Goal: Communication & Community: Answer question/provide support

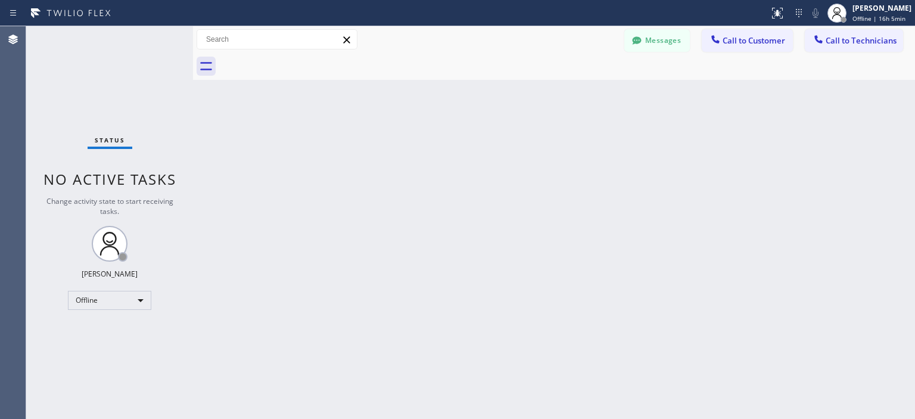
click at [36, 70] on div "Status No active tasks Change activity state to start receiving tasks. [PERSON_…" at bounding box center [109, 222] width 167 height 392
click at [130, 300] on div "Offline" at bounding box center [109, 300] width 83 height 19
click at [120, 330] on li "Available" at bounding box center [108, 330] width 81 height 14
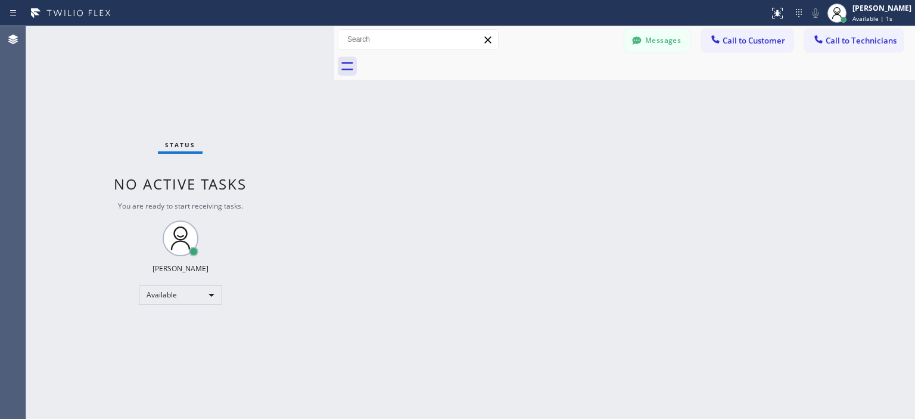
drag, startPoint x: 192, startPoint y: 76, endPoint x: 333, endPoint y: 71, distance: 141.2
click at [334, 71] on div at bounding box center [334, 222] width 0 height 392
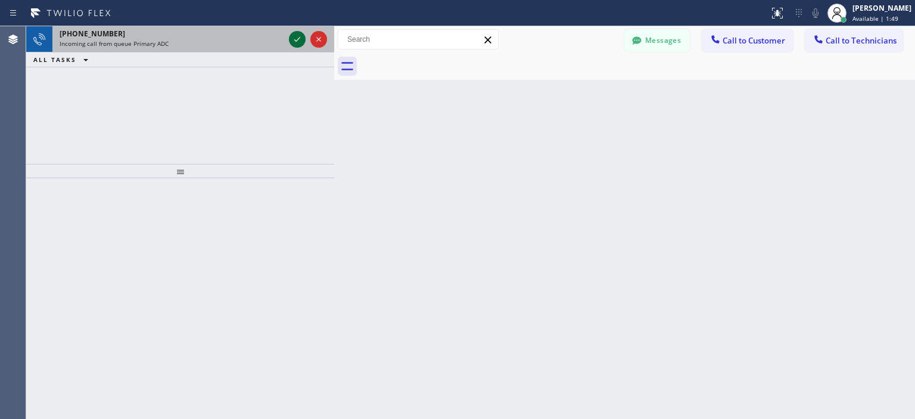
click at [298, 39] on icon at bounding box center [297, 39] width 14 height 14
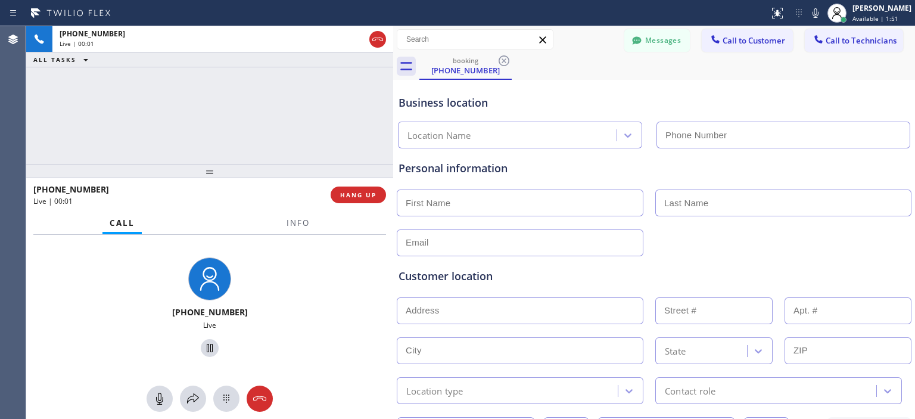
drag, startPoint x: 347, startPoint y: 52, endPoint x: 417, endPoint y: 49, distance: 69.7
click at [393, 49] on div at bounding box center [393, 222] width 0 height 392
type input "[PHONE_NUMBER]"
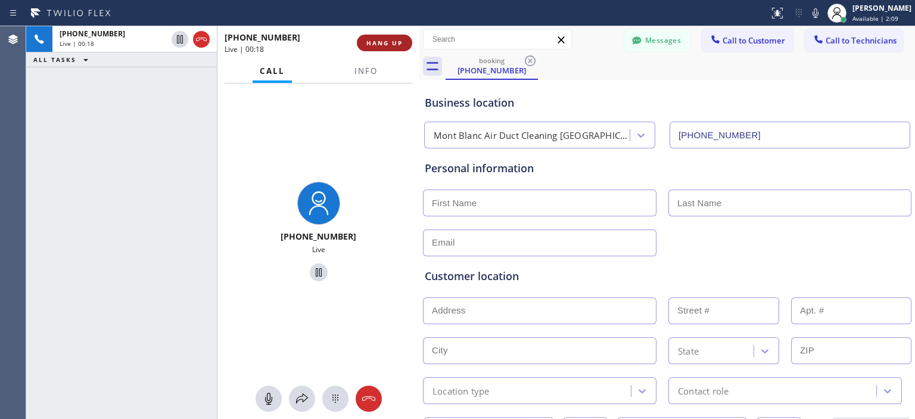
click at [377, 42] on span "HANG UP" at bounding box center [384, 43] width 36 height 8
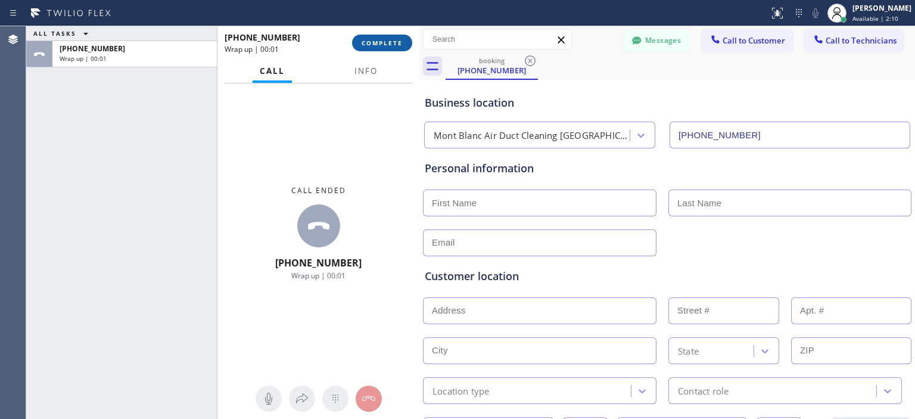
click at [392, 36] on button "COMPLETE" at bounding box center [382, 43] width 60 height 17
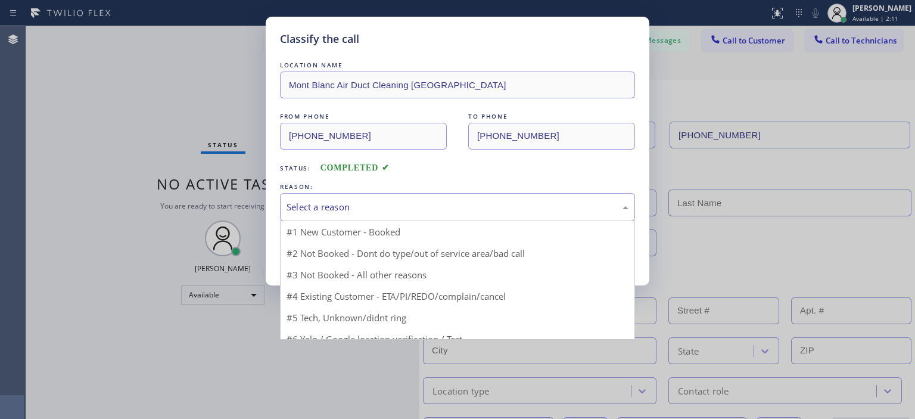
click at [419, 209] on div "Select a reason" at bounding box center [457, 207] width 342 height 14
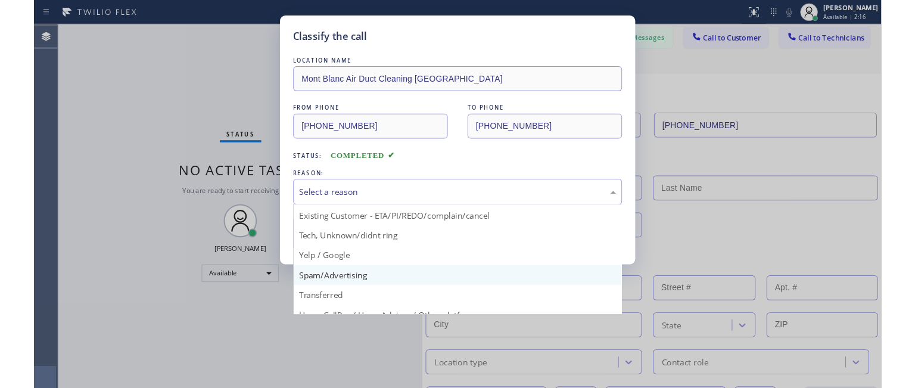
scroll to position [74, 0]
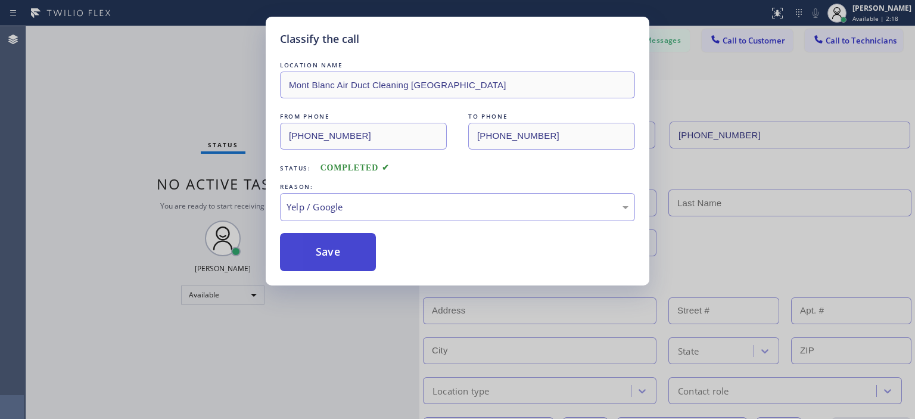
click at [338, 245] on button "Save" at bounding box center [328, 252] width 96 height 38
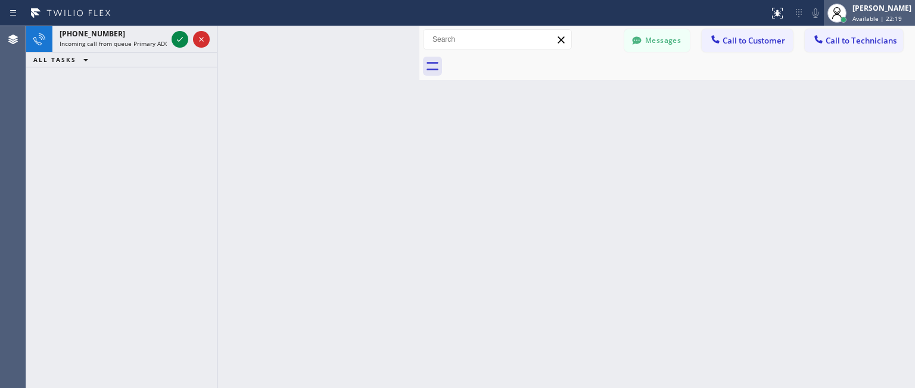
click at [888, 23] on div "[PERSON_NAME] Available | 22:19" at bounding box center [868, 13] width 91 height 26
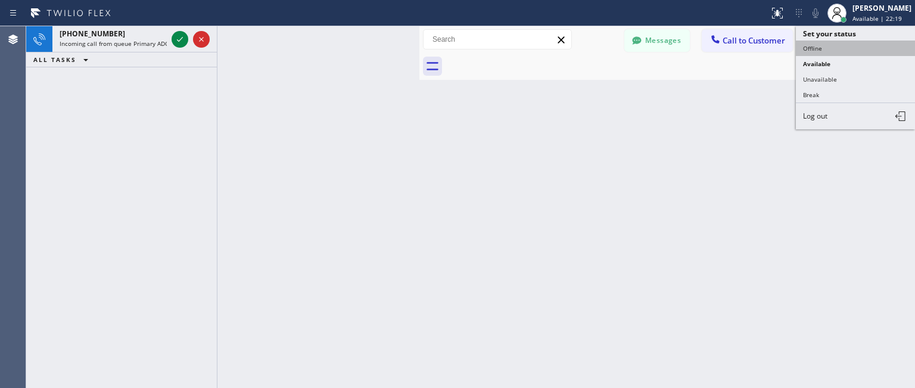
click at [824, 47] on button "Offline" at bounding box center [854, 47] width 119 height 15
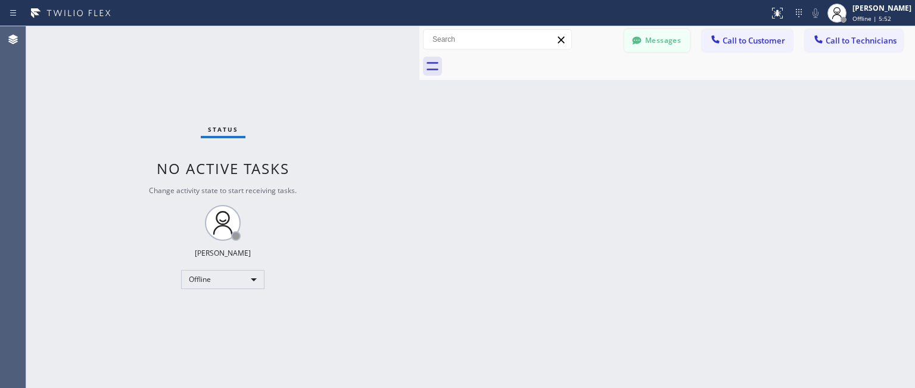
click at [646, 43] on button "Messages" at bounding box center [656, 40] width 65 height 23
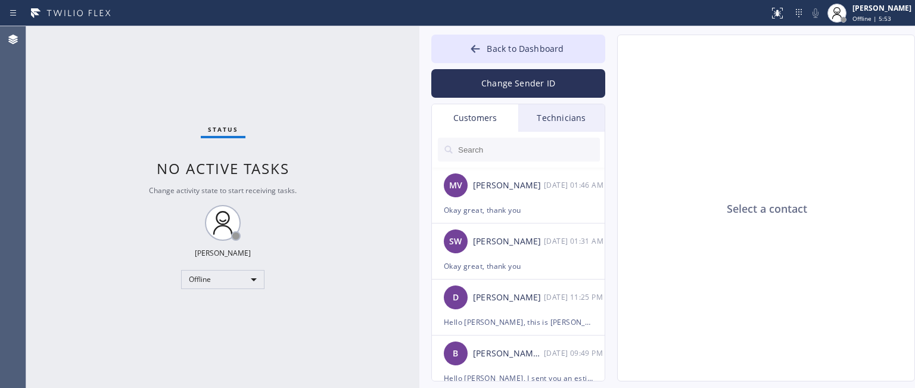
click at [562, 111] on div "Technicians" at bounding box center [561, 117] width 86 height 27
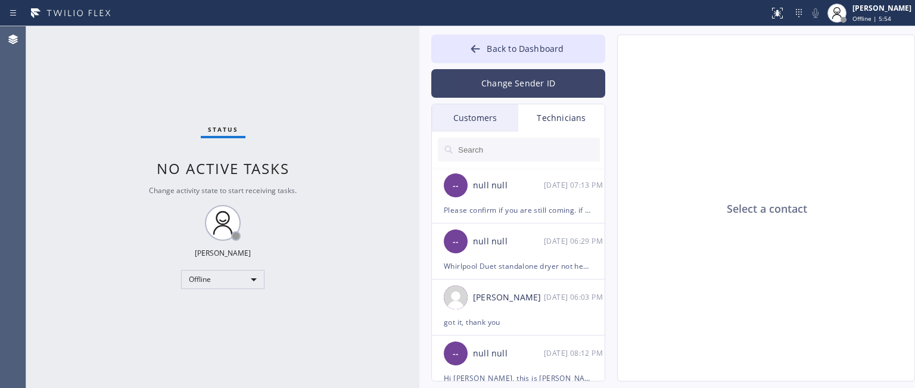
click at [543, 82] on button "Change Sender ID" at bounding box center [518, 83] width 174 height 29
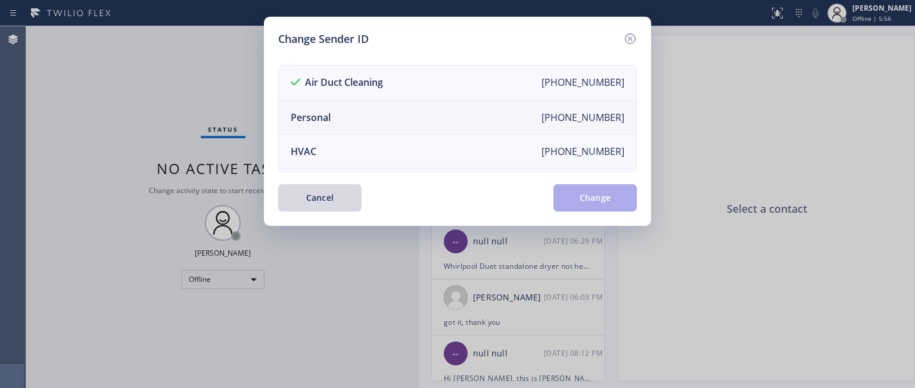
click at [466, 104] on li "Personal [PHONE_NUMBER]" at bounding box center [457, 118] width 357 height 34
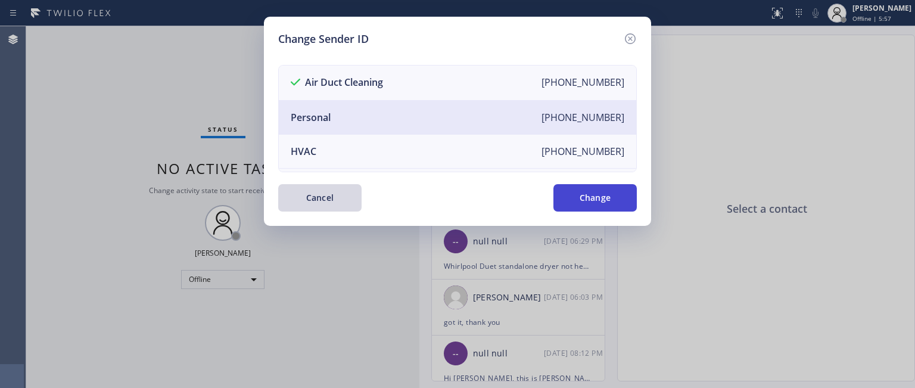
click at [595, 202] on button "Change" at bounding box center [594, 197] width 83 height 27
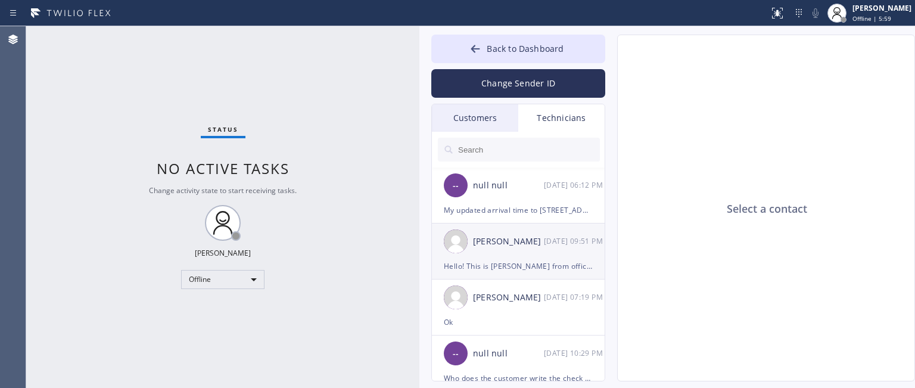
click at [545, 252] on div "[PERSON_NAME] [DATE] 09:51 PM" at bounding box center [519, 241] width 174 height 36
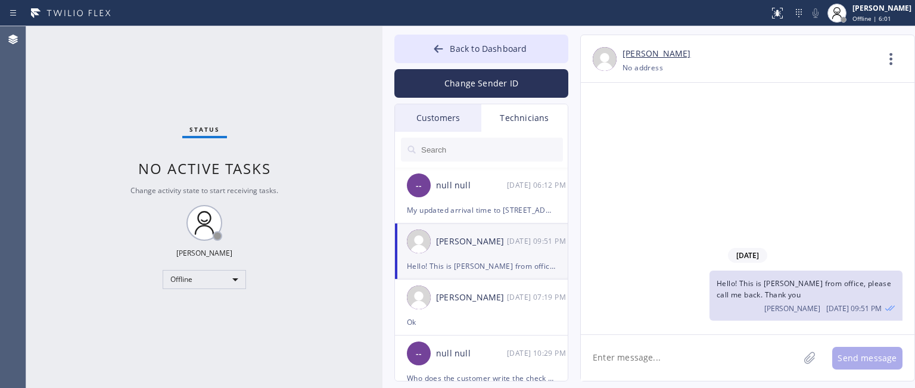
drag, startPoint x: 418, startPoint y: 99, endPoint x: 381, endPoint y: 101, distance: 37.0
click at [382, 101] on div at bounding box center [382, 206] width 0 height 361
click at [472, 192] on div "null null" at bounding box center [471, 186] width 71 height 14
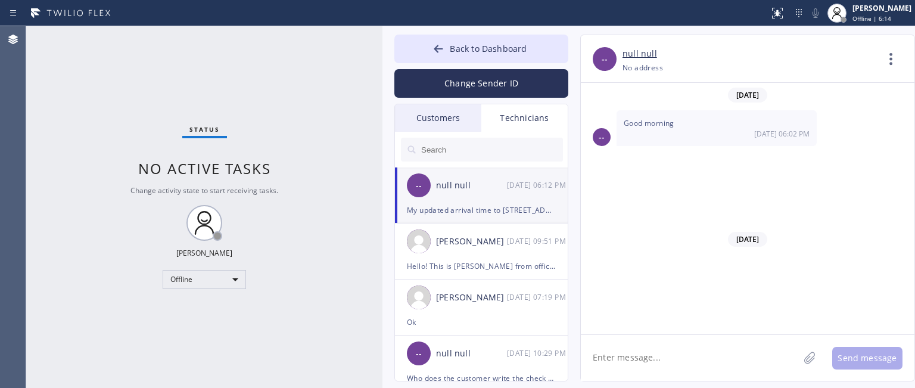
scroll to position [7571, 0]
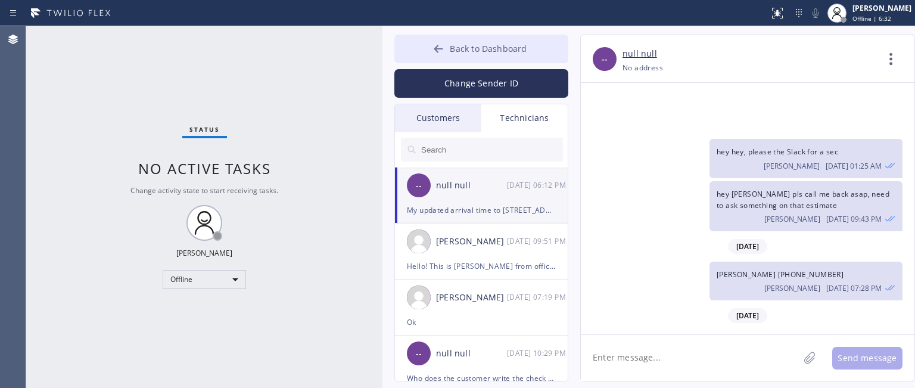
click at [426, 52] on button "Back to Dashboard" at bounding box center [481, 49] width 174 height 29
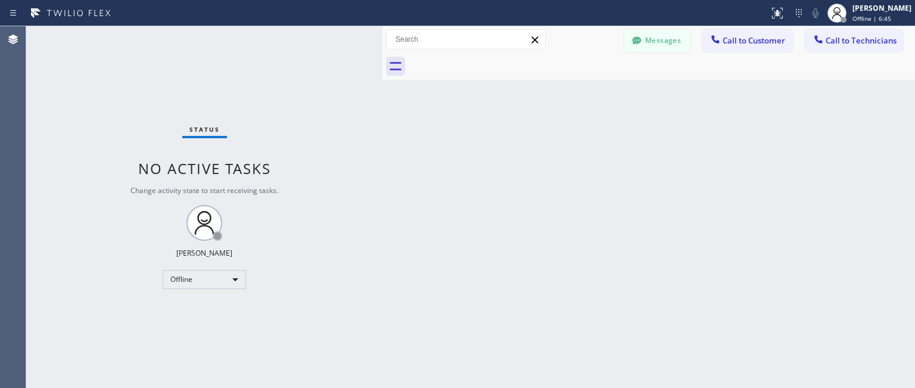
click at [647, 38] on button "Messages" at bounding box center [656, 40] width 65 height 23
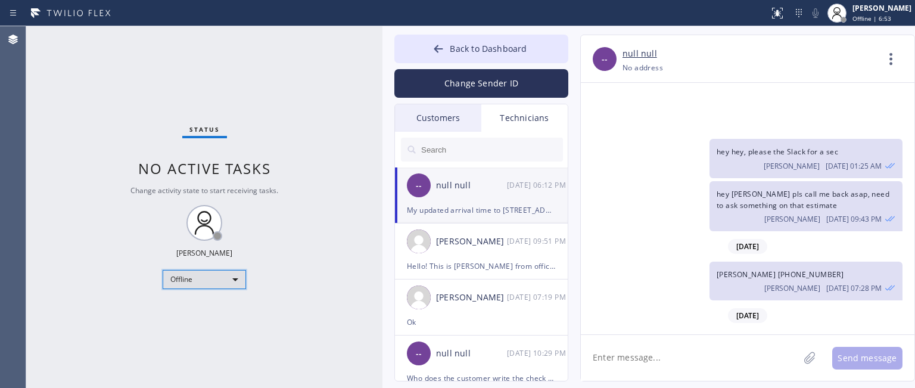
click at [214, 275] on div "Offline" at bounding box center [204, 279] width 83 height 19
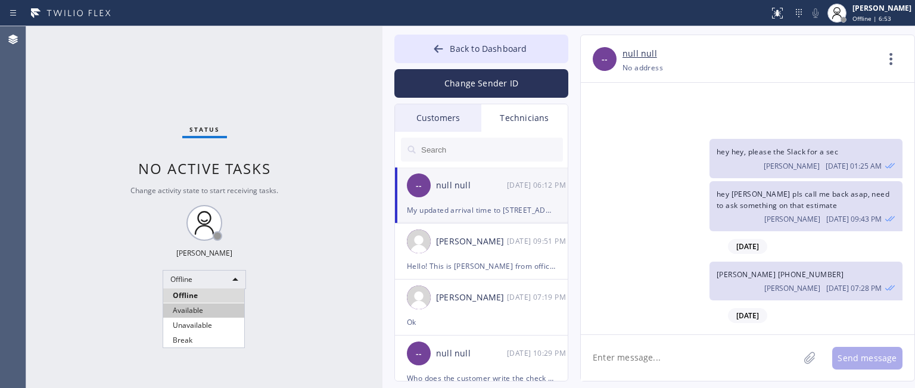
click at [203, 308] on li "Available" at bounding box center [203, 310] width 81 height 14
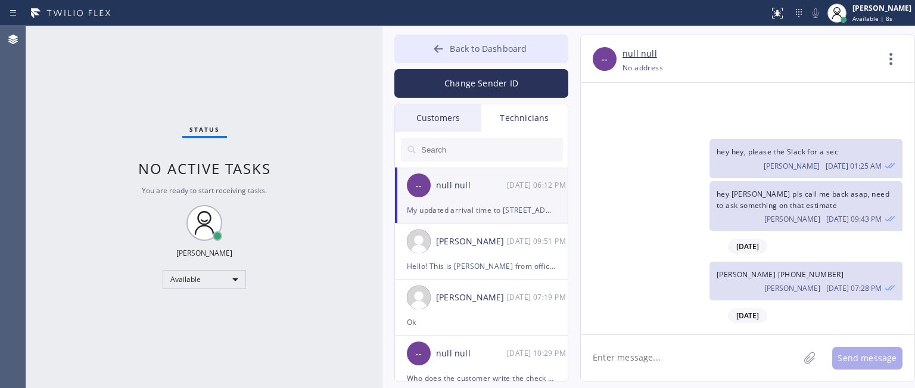
click at [436, 50] on icon at bounding box center [438, 49] width 9 height 8
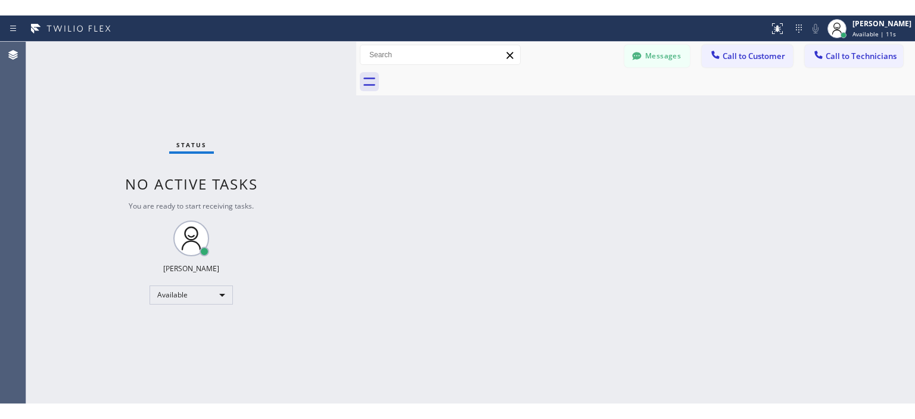
scroll to position [7548, 0]
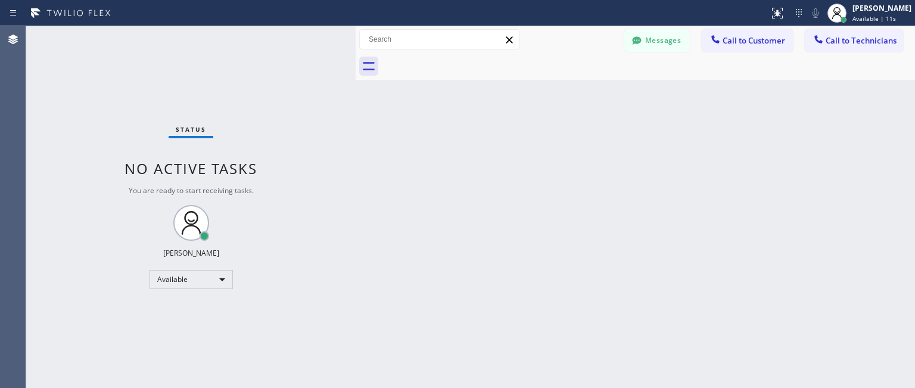
drag, startPoint x: 381, startPoint y: 49, endPoint x: 354, endPoint y: 45, distance: 27.1
click at [355, 45] on div at bounding box center [355, 206] width 0 height 361
click at [881, 161] on div "Back to Dashboard Change Sender ID Customers Technicians AA [PERSON_NAME] [DATE…" at bounding box center [634, 206] width 559 height 361
click at [654, 40] on button "Messages" at bounding box center [656, 40] width 65 height 23
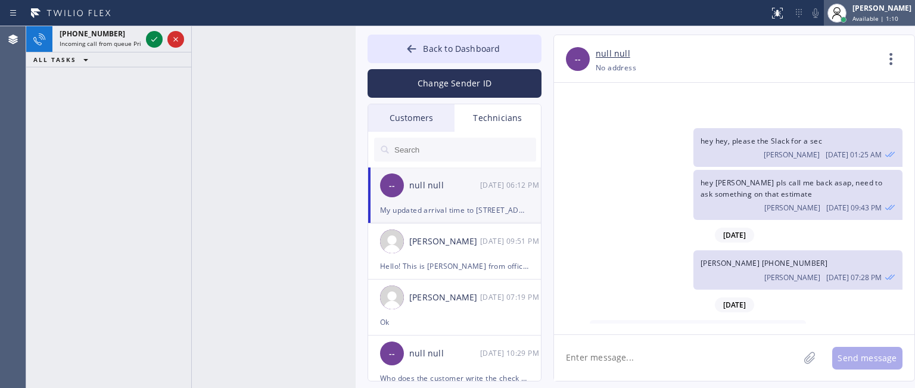
click at [862, 12] on div "[PERSON_NAME]" at bounding box center [881, 8] width 59 height 10
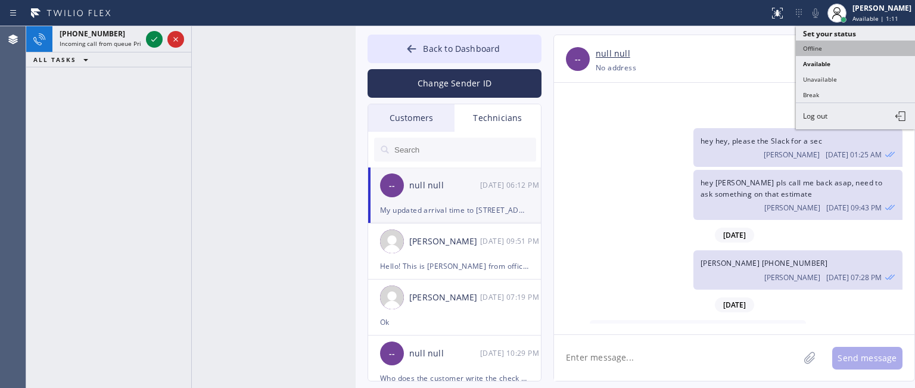
click at [836, 42] on button "Offline" at bounding box center [854, 47] width 119 height 15
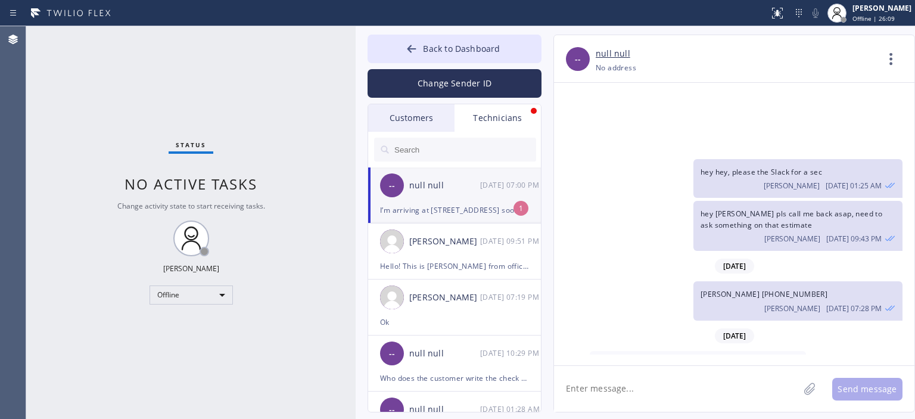
scroll to position [7555, 0]
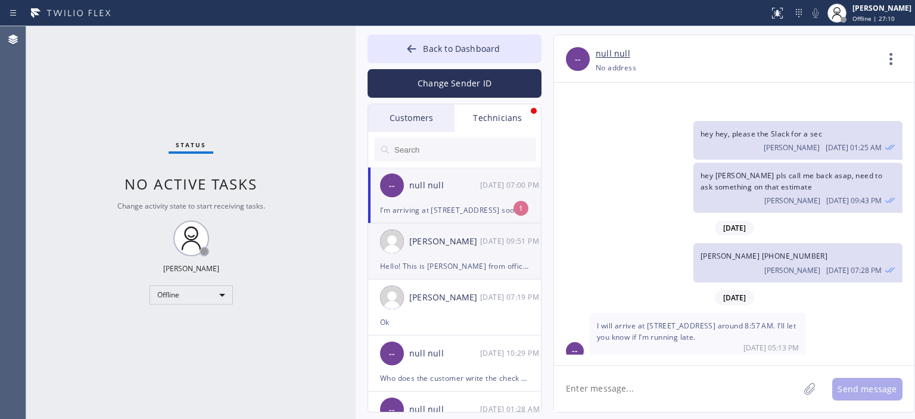
click at [469, 244] on div "[PERSON_NAME]" at bounding box center [444, 242] width 71 height 14
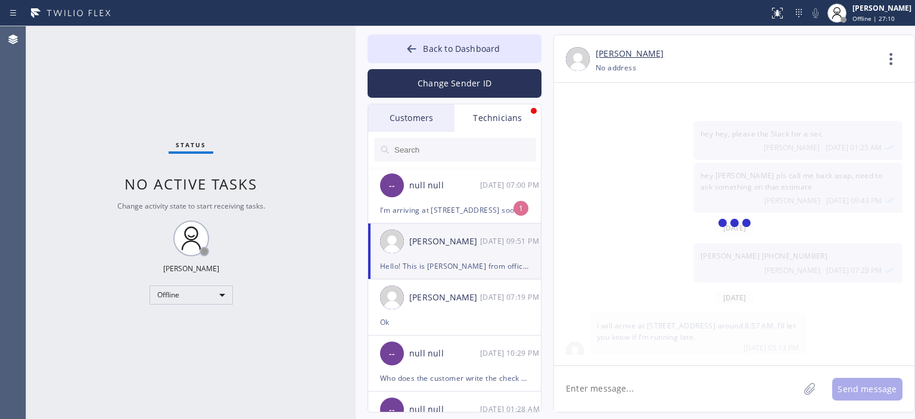
scroll to position [0, 0]
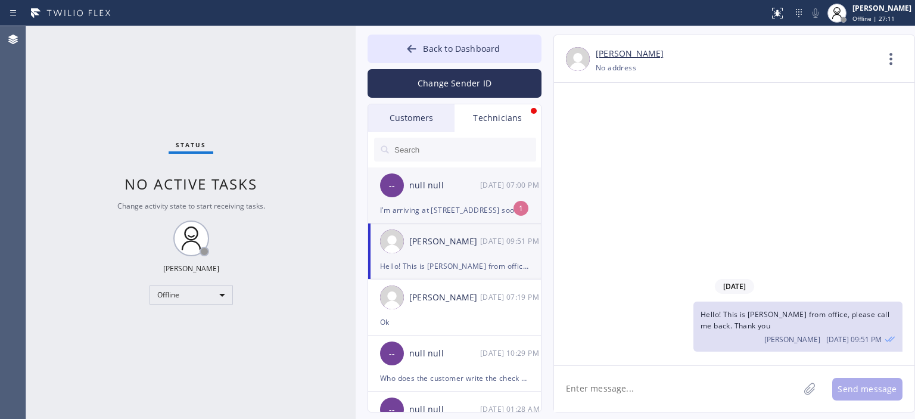
click at [497, 193] on div "-- null null [DATE] 07:00 PM" at bounding box center [455, 185] width 174 height 36
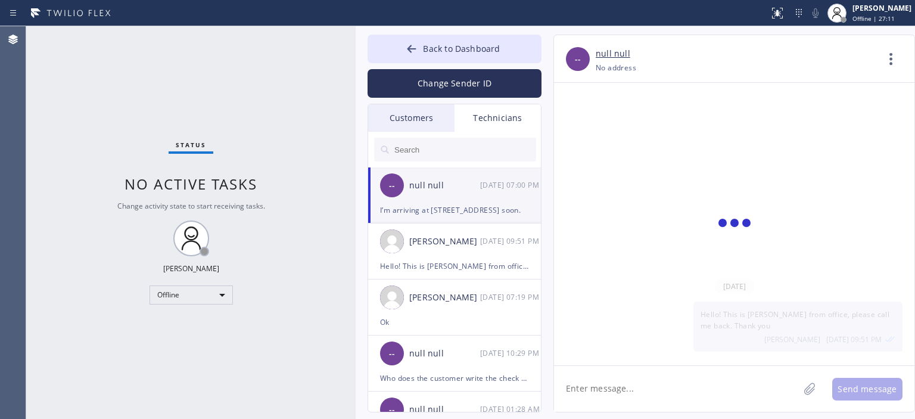
scroll to position [7555, 0]
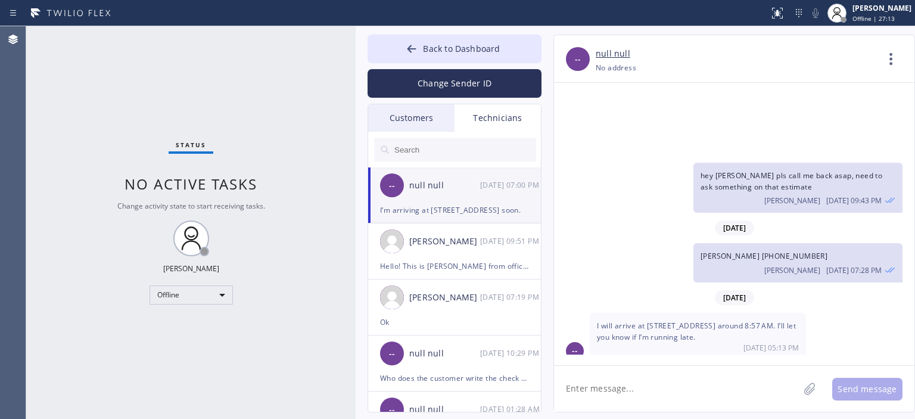
click at [427, 117] on div "Customers" at bounding box center [411, 117] width 86 height 27
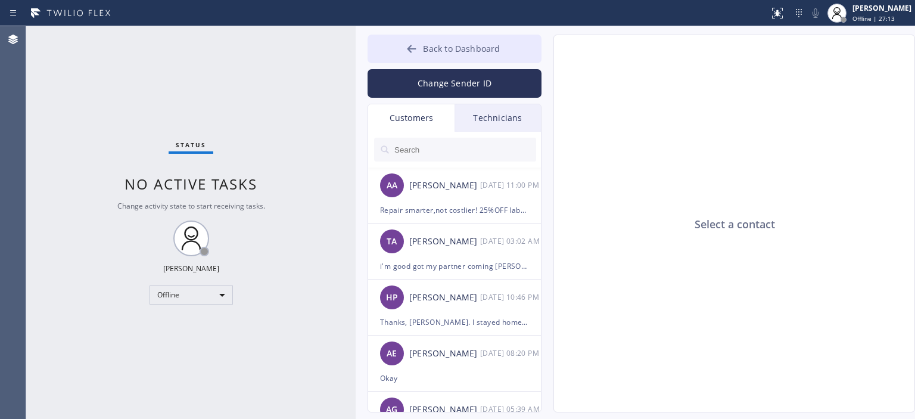
click at [400, 39] on button "Back to Dashboard" at bounding box center [454, 49] width 174 height 29
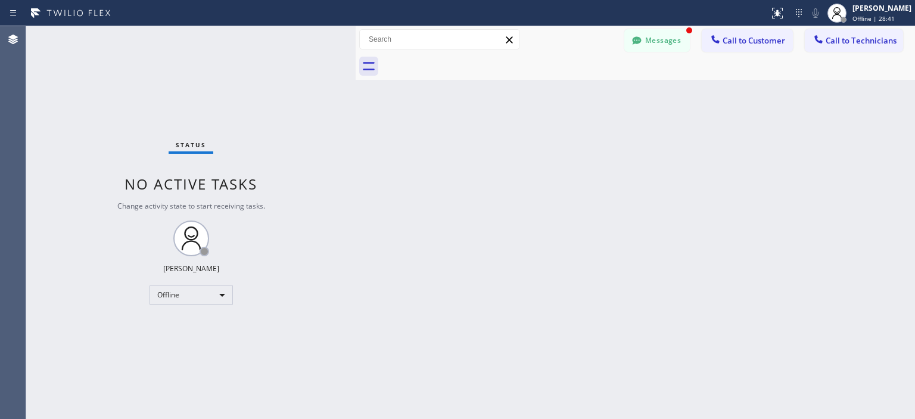
drag, startPoint x: 82, startPoint y: 73, endPoint x: 93, endPoint y: 58, distance: 18.8
click at [82, 73] on div "Status No active tasks Change activity state to start receiving tasks. [PERSON_…" at bounding box center [190, 222] width 329 height 392
click at [666, 35] on button "Messages" at bounding box center [656, 40] width 65 height 23
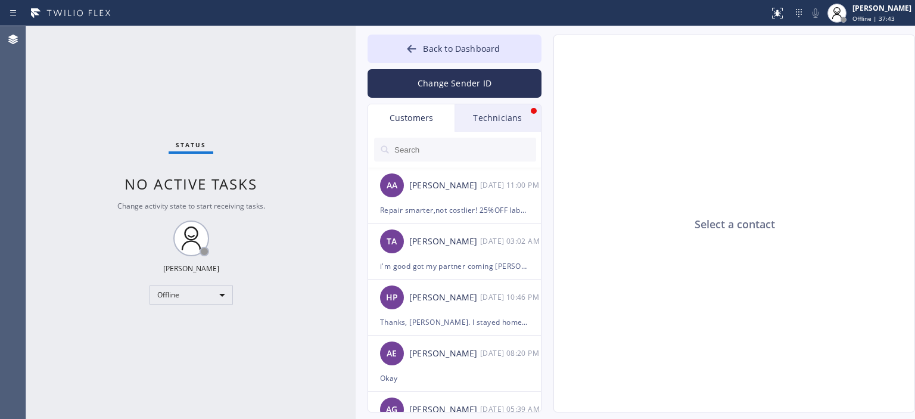
click at [493, 114] on div "Technicians" at bounding box center [497, 117] width 86 height 27
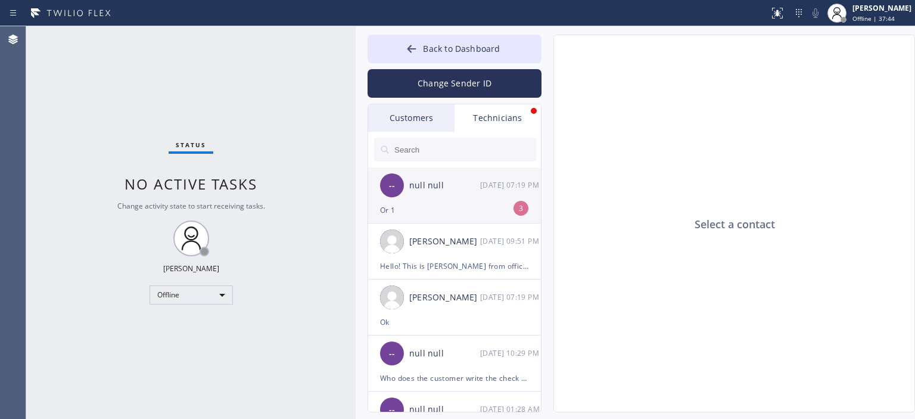
click at [472, 193] on div "-- null null [DATE] 07:19 PM" at bounding box center [455, 185] width 174 height 36
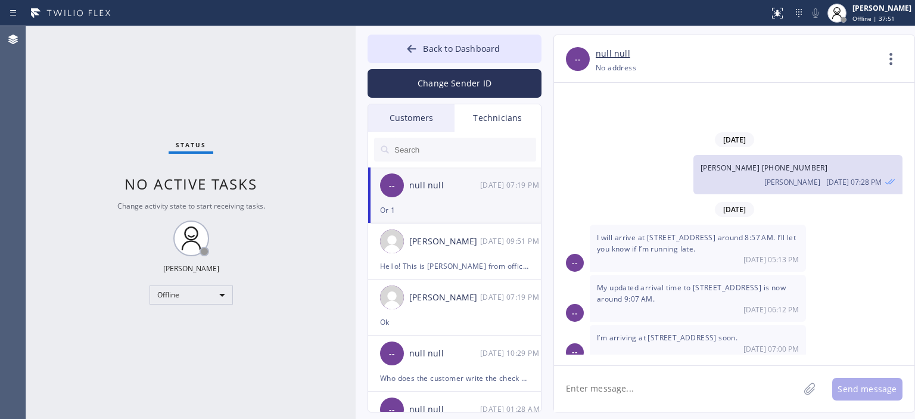
scroll to position [7670, 0]
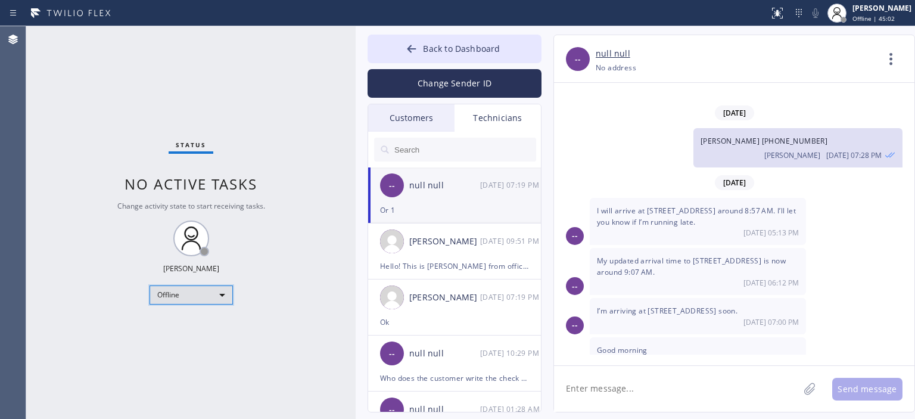
click at [205, 294] on div "Offline" at bounding box center [190, 294] width 83 height 19
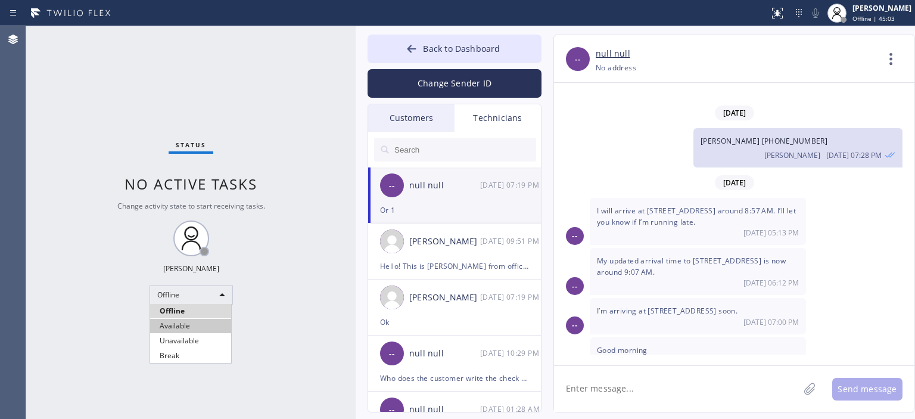
click at [193, 321] on li "Available" at bounding box center [190, 326] width 81 height 14
click at [412, 45] on icon at bounding box center [411, 49] width 12 height 12
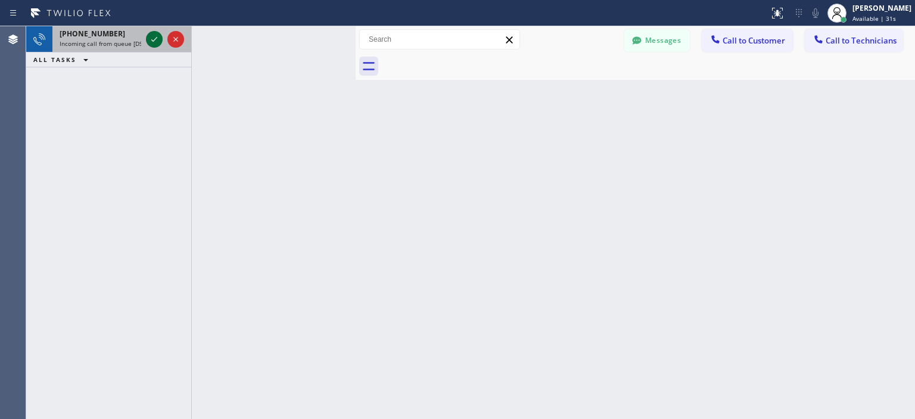
click at [148, 40] on icon at bounding box center [154, 39] width 14 height 14
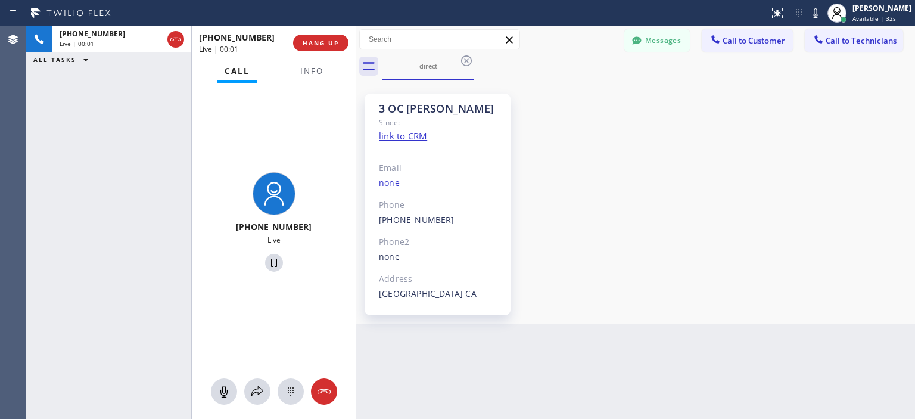
drag, startPoint x: 191, startPoint y: 54, endPoint x: 210, endPoint y: 57, distance: 19.8
click at [210, 57] on div "[PHONE_NUMBER] Live | 00:01 ALL TASKS ALL TASKS ACTIVE TASKS TASKS IN WRAP UP […" at bounding box center [190, 222] width 329 height 392
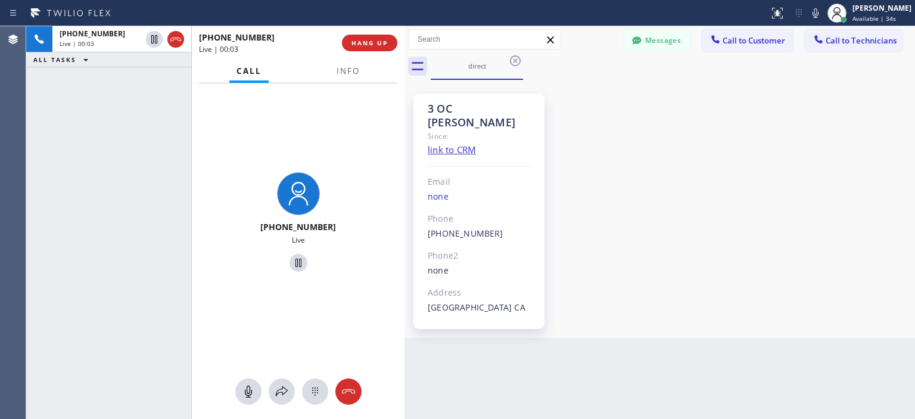
drag, startPoint x: 355, startPoint y: 59, endPoint x: 404, endPoint y: 65, distance: 49.2
click at [404, 65] on div at bounding box center [404, 222] width 0 height 392
click at [672, 43] on button "Messages" at bounding box center [656, 40] width 65 height 23
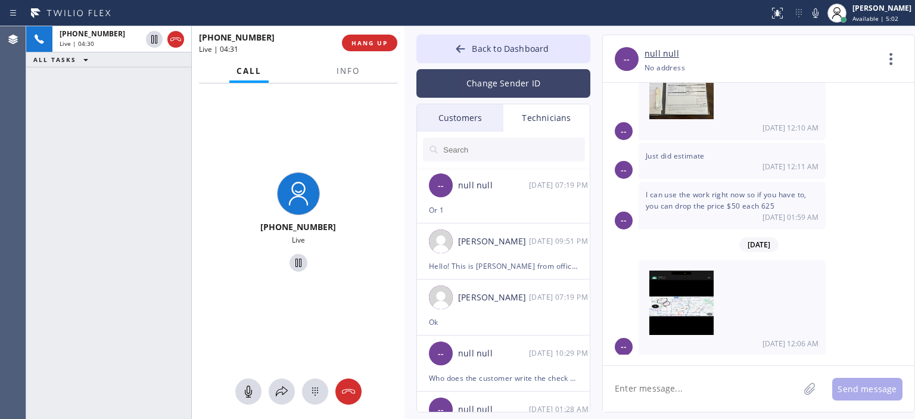
click at [522, 80] on button "Change Sender ID" at bounding box center [503, 83] width 174 height 29
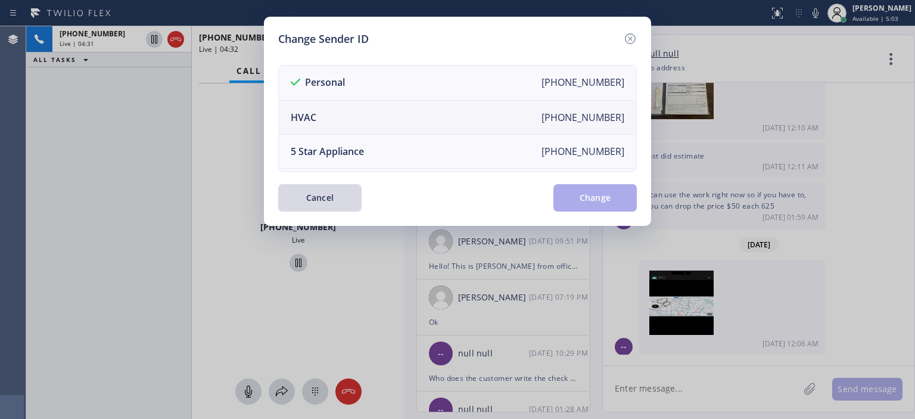
scroll to position [139, 0]
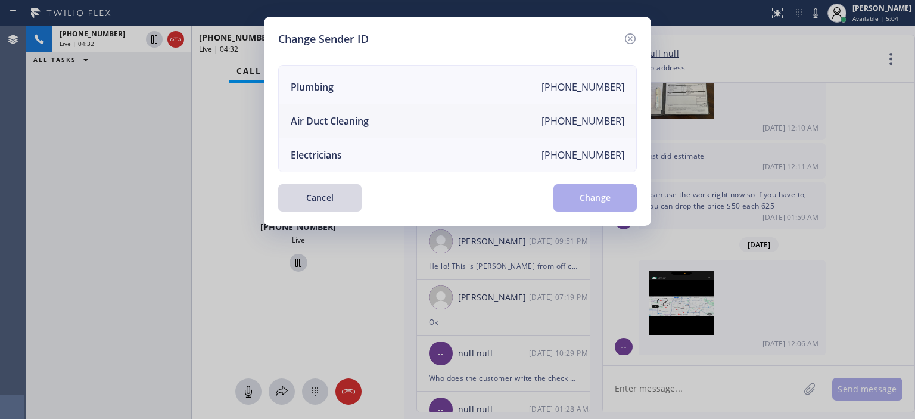
click at [448, 112] on li "Air Duct Cleaning [PHONE_NUMBER]" at bounding box center [457, 121] width 357 height 34
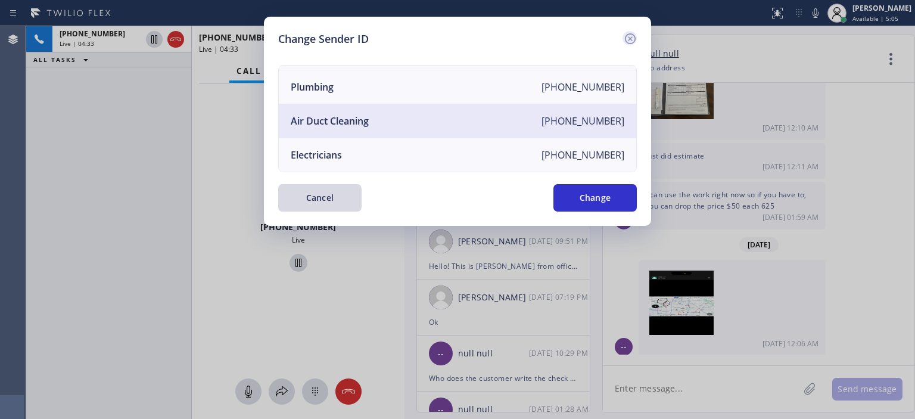
click at [626, 40] on icon at bounding box center [630, 39] width 14 height 14
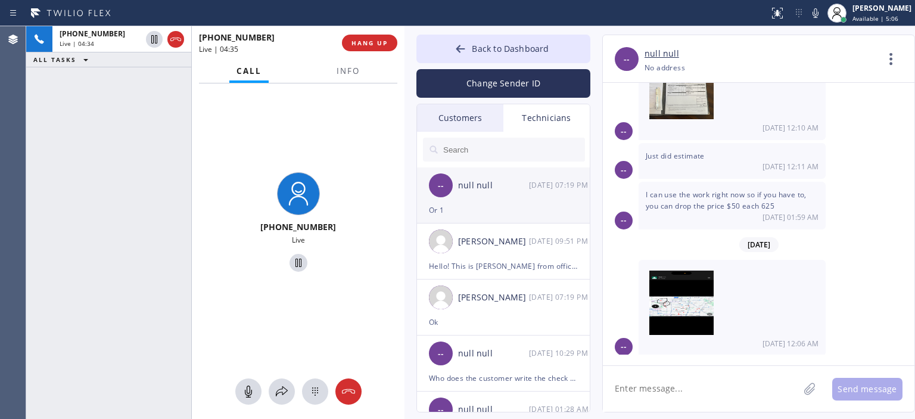
click at [516, 204] on div "Or 1" at bounding box center [503, 210] width 149 height 14
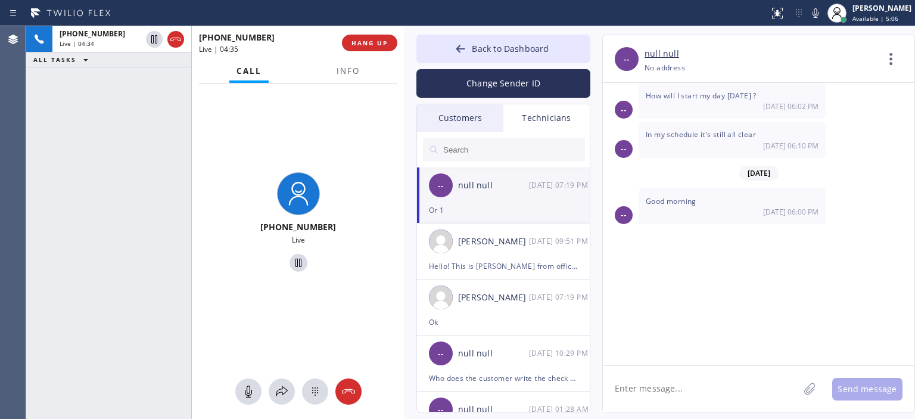
scroll to position [7749, 0]
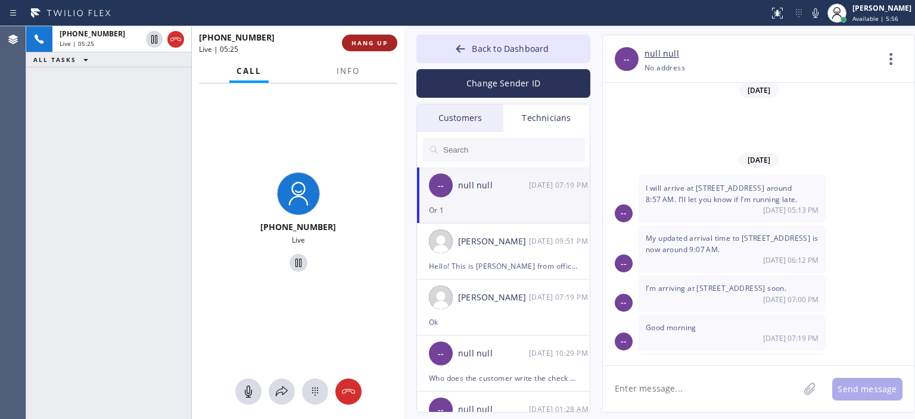
click at [382, 40] on span "HANG UP" at bounding box center [369, 43] width 36 height 8
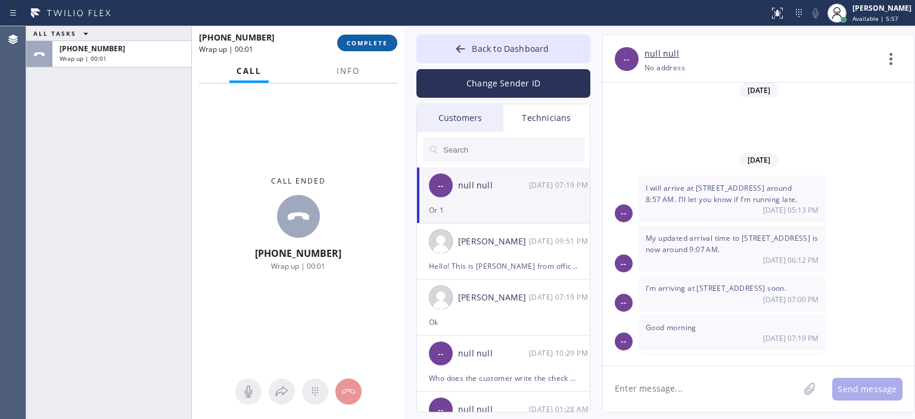
click at [382, 44] on span "COMPLETE" at bounding box center [367, 43] width 41 height 8
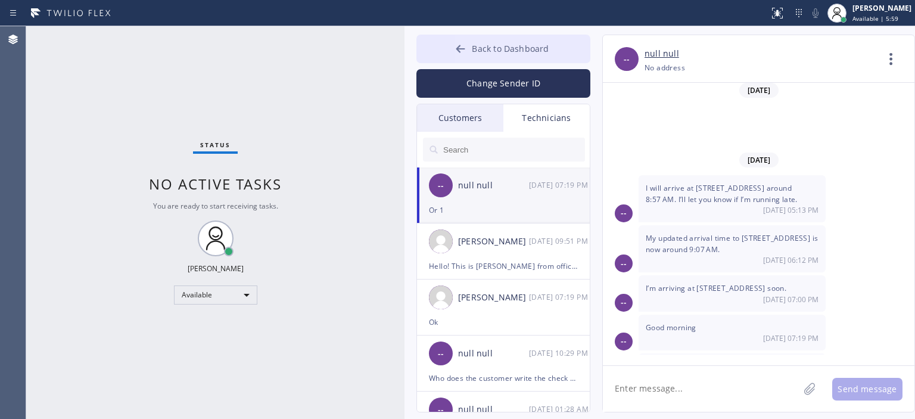
click at [442, 52] on button "Back to Dashboard" at bounding box center [503, 49] width 174 height 29
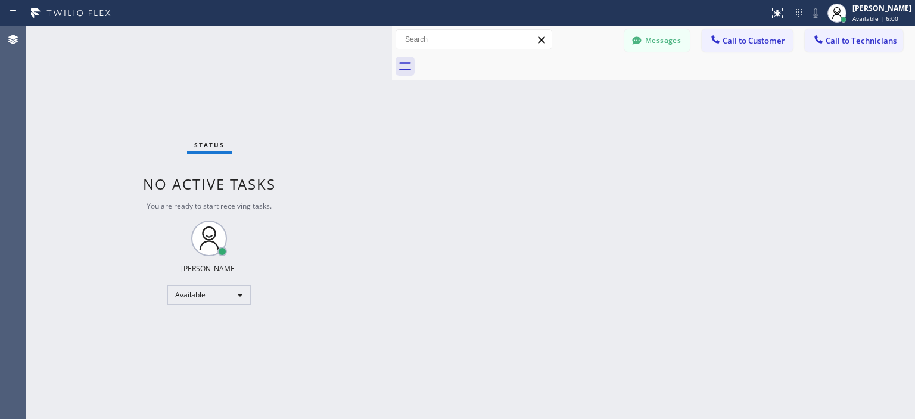
scroll to position [7716, 0]
drag, startPoint x: 403, startPoint y: 46, endPoint x: 388, endPoint y: 46, distance: 15.5
click at [389, 46] on div at bounding box center [389, 222] width 0 height 392
click at [57, 137] on div "Status No active tasks You are ready to start receiving tasks. [PERSON_NAME] Av…" at bounding box center [207, 222] width 363 height 392
click at [859, 37] on span "Call to Technicians" at bounding box center [860, 40] width 71 height 11
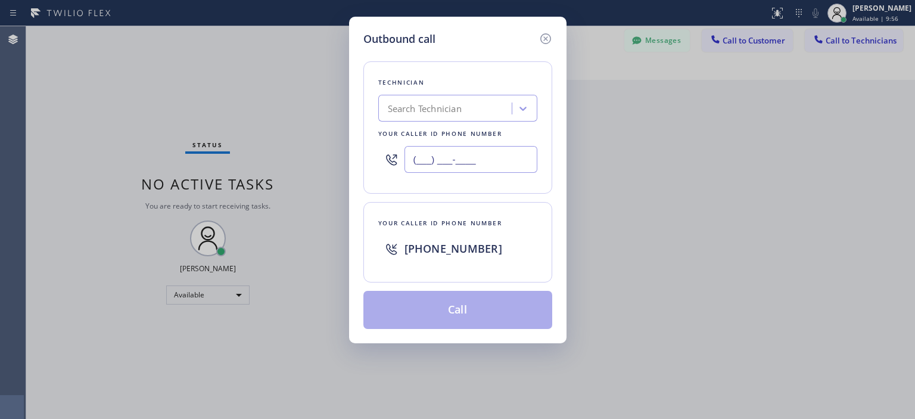
click at [470, 157] on input "(___) ___-____" at bounding box center [470, 159] width 133 height 27
paste input "510) 753-5534"
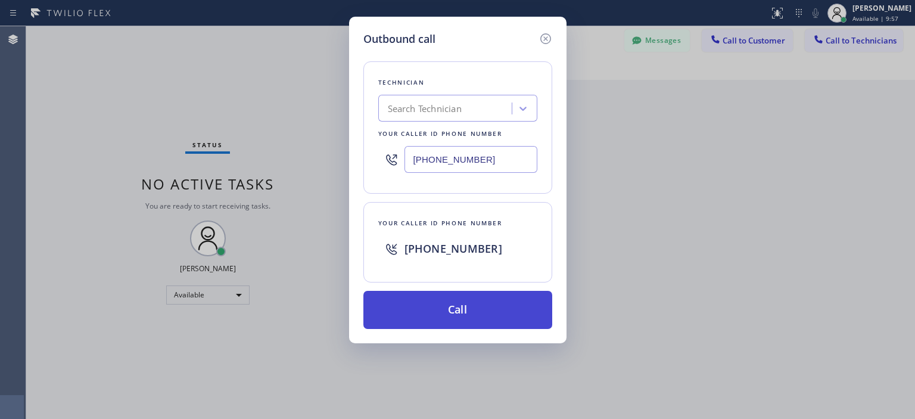
click at [479, 313] on button "Call" at bounding box center [457, 310] width 189 height 38
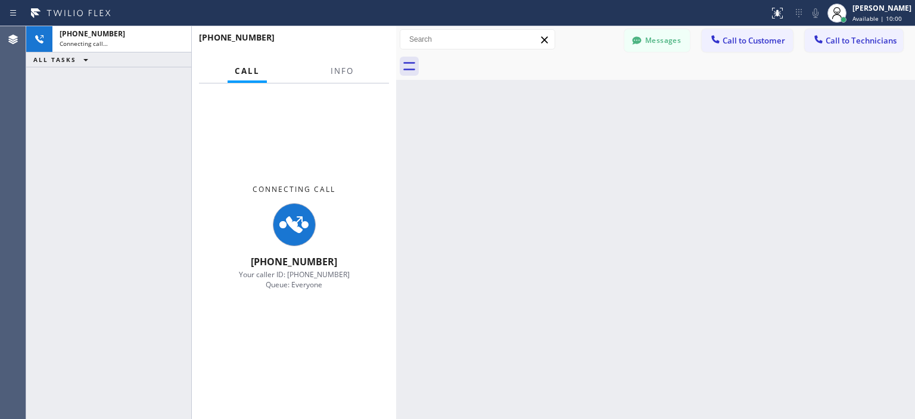
scroll to position [7738, 0]
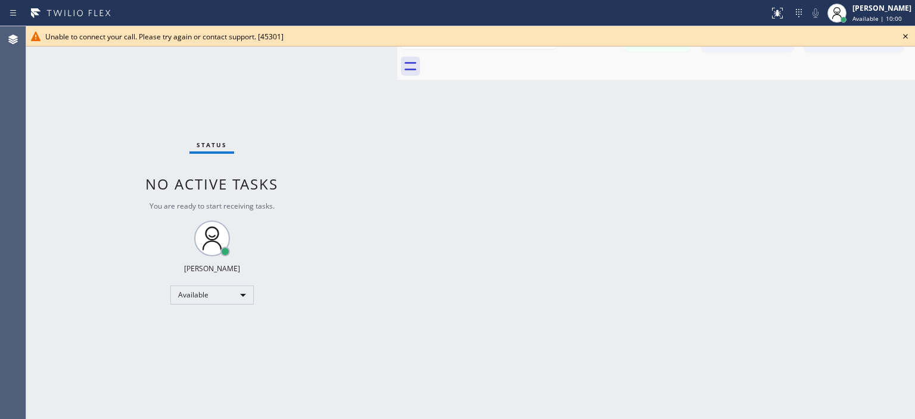
drag, startPoint x: 388, startPoint y: 44, endPoint x: 397, endPoint y: 46, distance: 8.7
click at [397, 46] on div at bounding box center [397, 222] width 0 height 392
click at [908, 35] on icon at bounding box center [905, 36] width 14 height 14
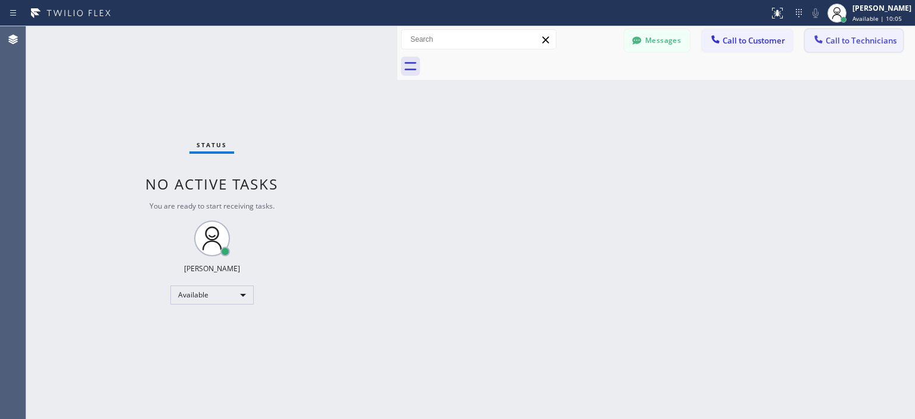
click at [870, 37] on span "Call to Technicians" at bounding box center [860, 40] width 71 height 11
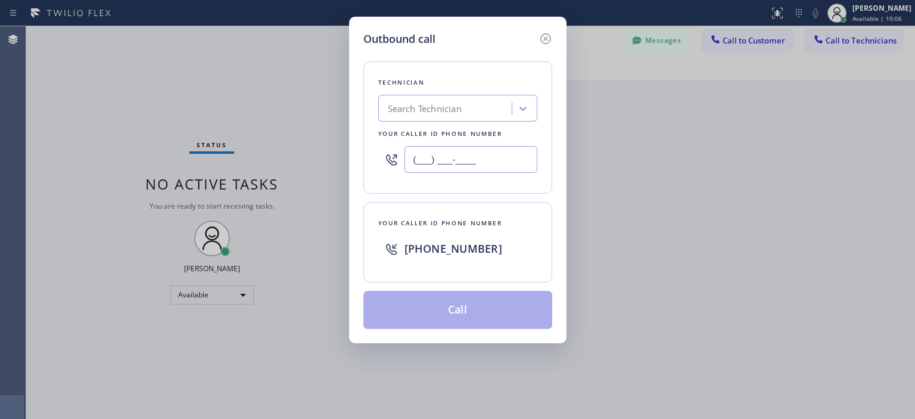
click at [471, 157] on input "(___) ___-____" at bounding box center [470, 159] width 133 height 27
paste input "510) 753-5534"
type input "[PHONE_NUMBER]"
click at [475, 304] on button "Call" at bounding box center [457, 310] width 189 height 38
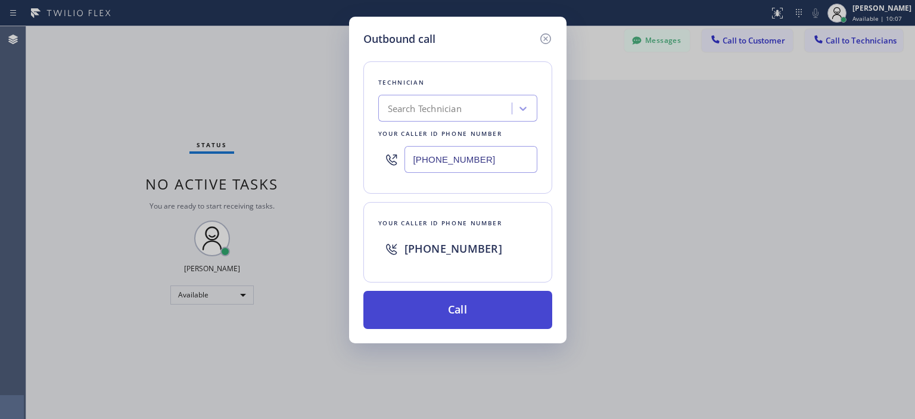
click at [483, 304] on button "Call" at bounding box center [457, 310] width 189 height 38
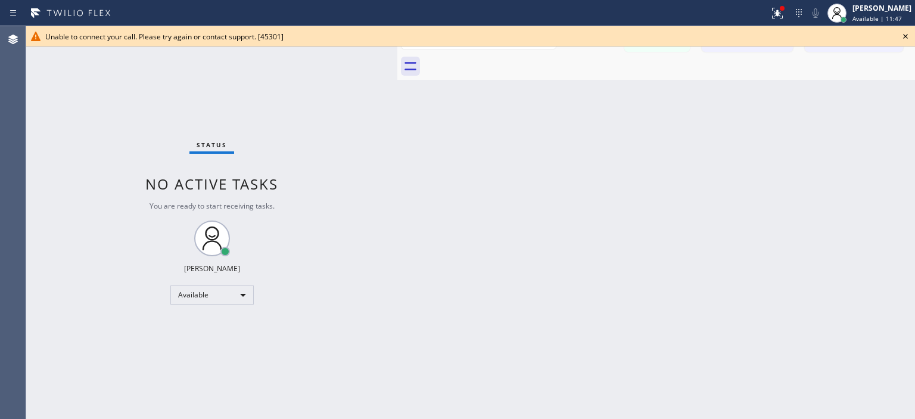
click at [904, 35] on icon at bounding box center [905, 36] width 5 height 5
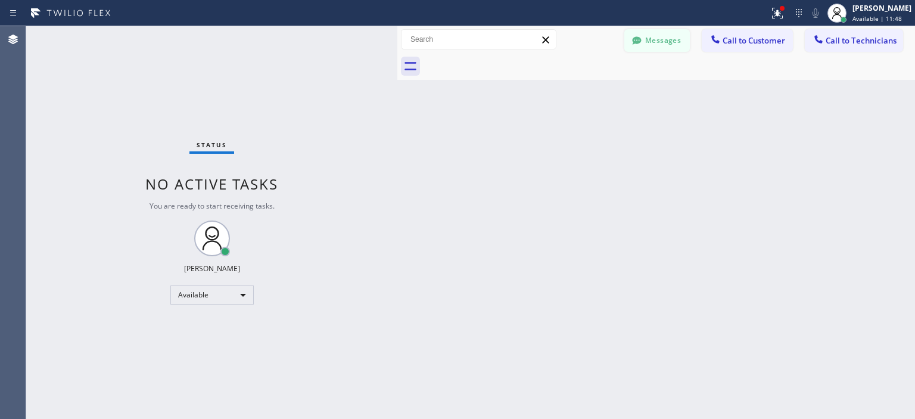
click at [653, 43] on button "Messages" at bounding box center [656, 40] width 65 height 23
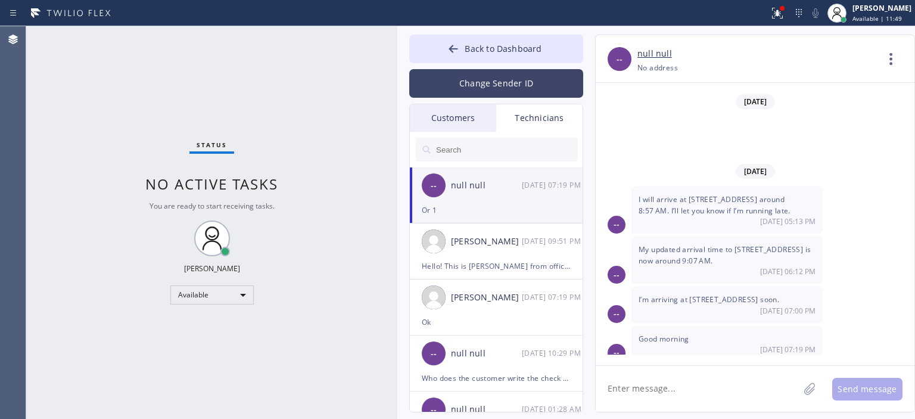
click at [472, 88] on button "Change Sender ID" at bounding box center [496, 83] width 174 height 29
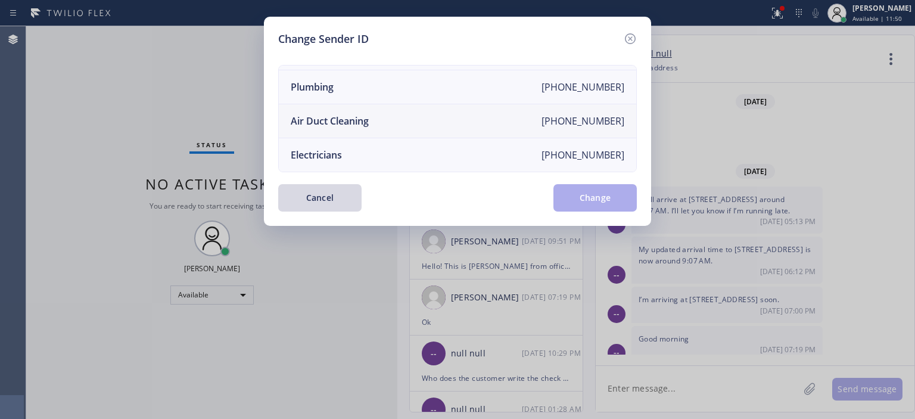
scroll to position [136, 0]
click at [401, 117] on li "Air Duct Cleaning [PHONE_NUMBER]" at bounding box center [457, 121] width 357 height 34
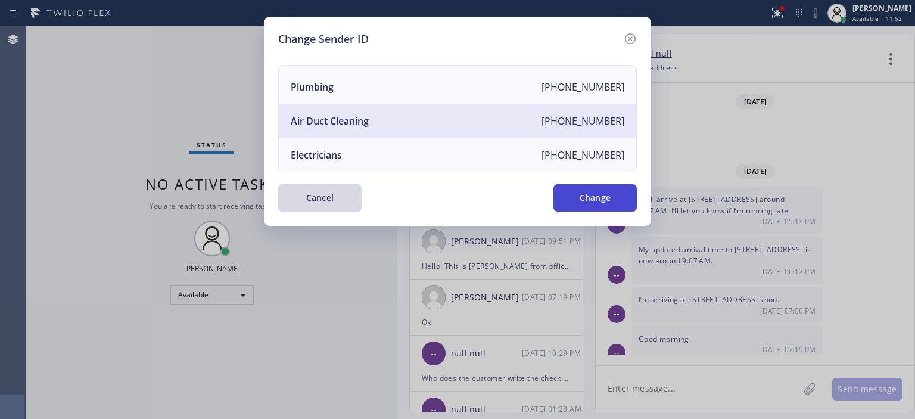
click at [594, 207] on button "Change" at bounding box center [594, 197] width 83 height 27
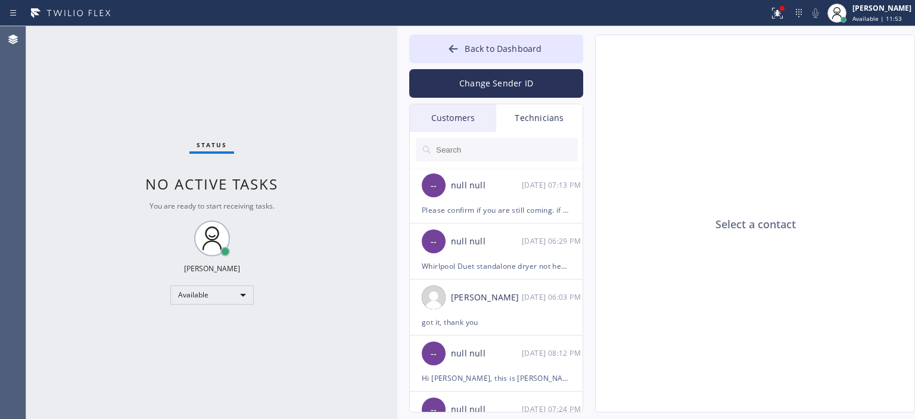
click at [458, 119] on div "Customers" at bounding box center [453, 117] width 86 height 27
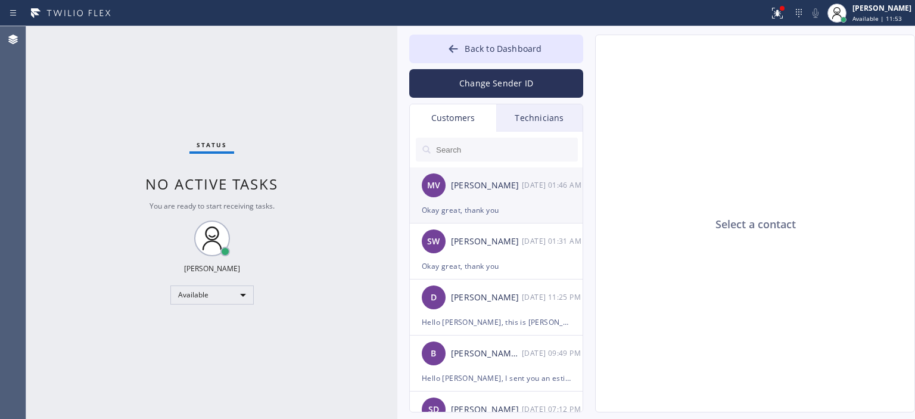
click at [489, 198] on div "MV [PERSON_NAME] [DATE] 01:46 AM" at bounding box center [497, 185] width 174 height 36
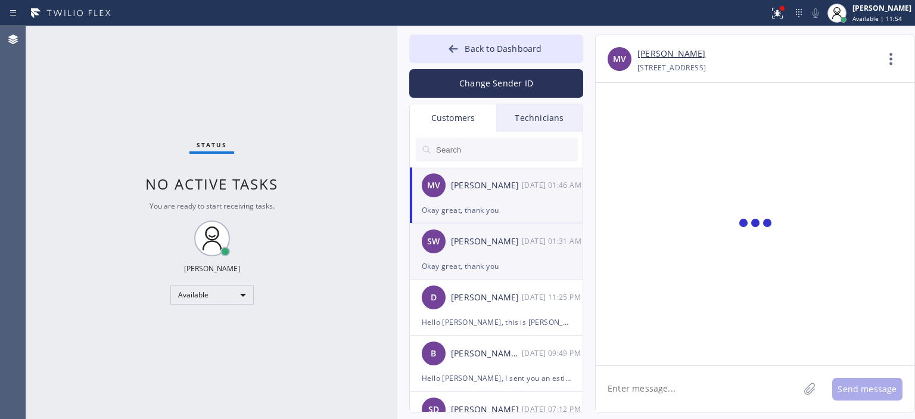
scroll to position [586, 0]
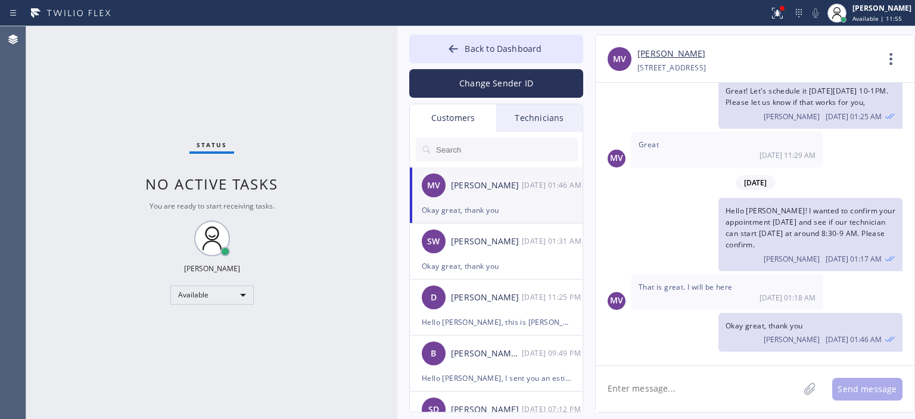
click at [503, 139] on input "text" at bounding box center [506, 150] width 143 height 24
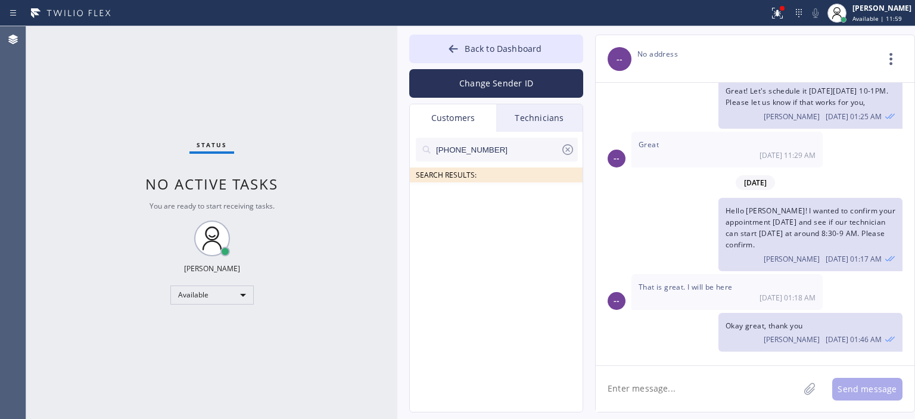
click at [508, 154] on input "[PHONE_NUMBER]" at bounding box center [498, 150] width 126 height 24
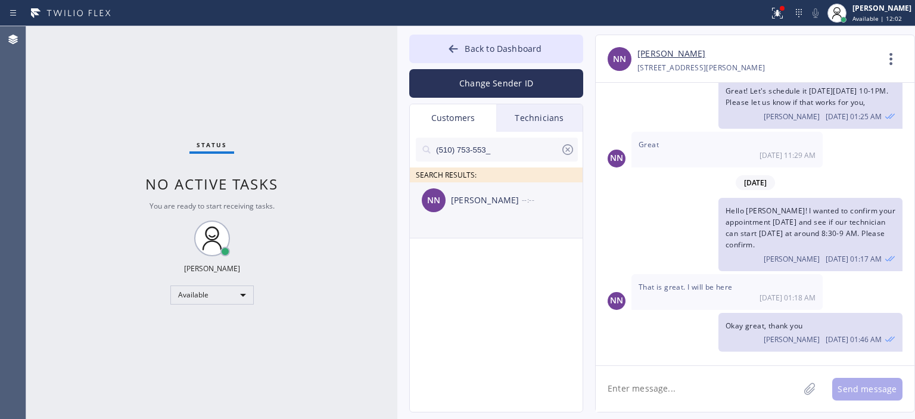
click at [496, 198] on div "[PERSON_NAME]" at bounding box center [486, 200] width 71 height 14
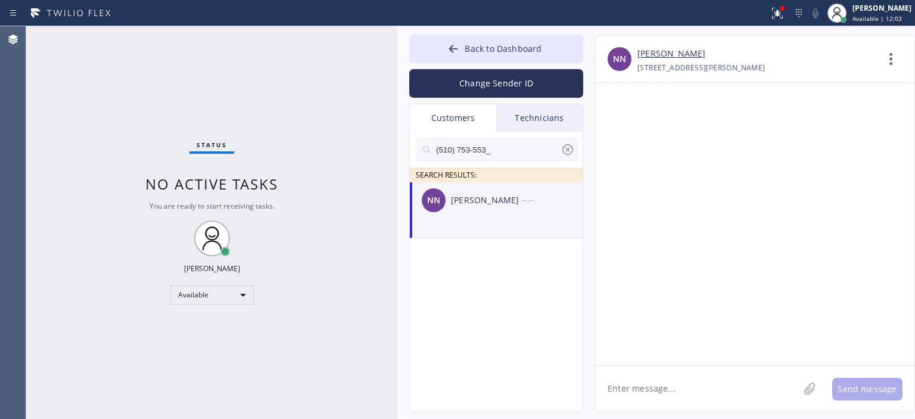
scroll to position [0, 0]
click at [639, 385] on textarea at bounding box center [696, 389] width 203 height 46
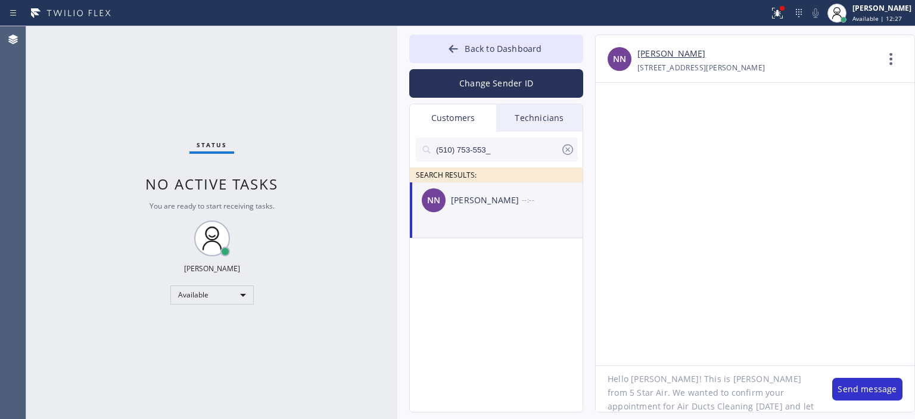
scroll to position [24, 0]
click at [639, 385] on textarea "Hello [PERSON_NAME]! This is [PERSON_NAME] from 5 Star Air. We wanted to confir…" at bounding box center [707, 389] width 224 height 46
type textarea "Hello [PERSON_NAME]! This is [PERSON_NAME] from 5 Star Air. We wanted to confir…"
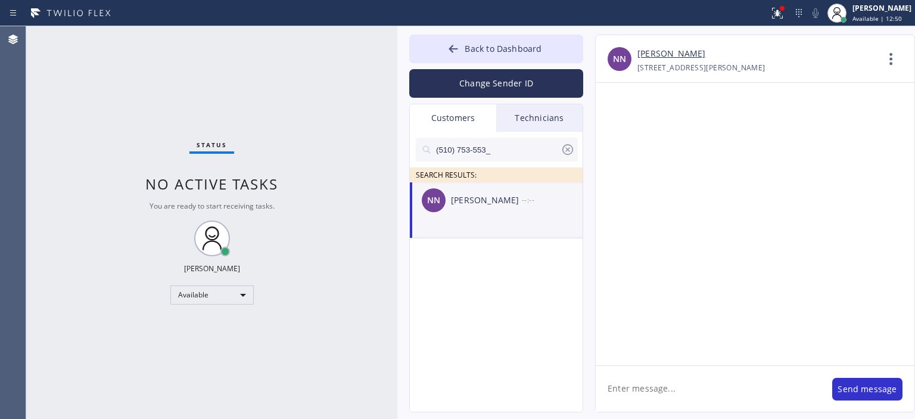
scroll to position [0, 0]
paste textarea "Hello [PERSON_NAME]! This is [PERSON_NAME] from 5 Star Air. We wanted to confir…"
type textarea "Hello [PERSON_NAME]! This is [PERSON_NAME] from 5 Star Air. We wanted to confir…"
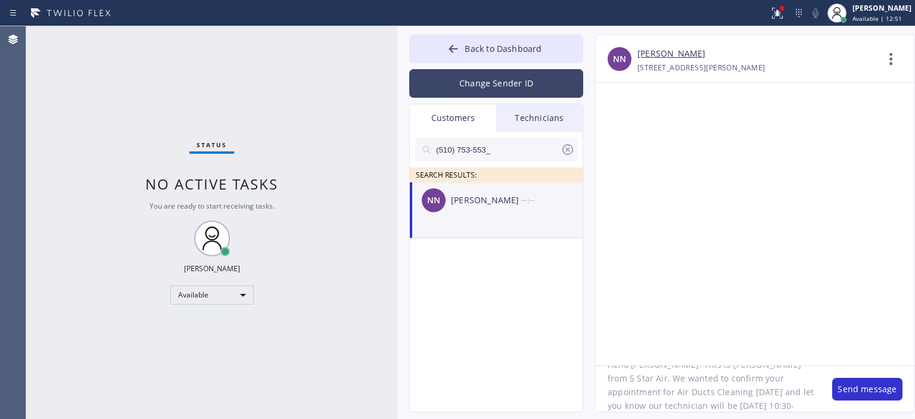
click at [484, 78] on button "Change Sender ID" at bounding box center [496, 83] width 174 height 29
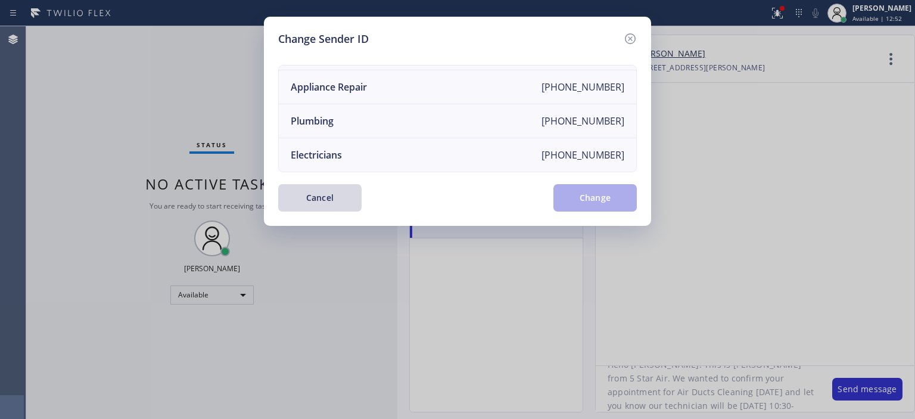
scroll to position [0, 0]
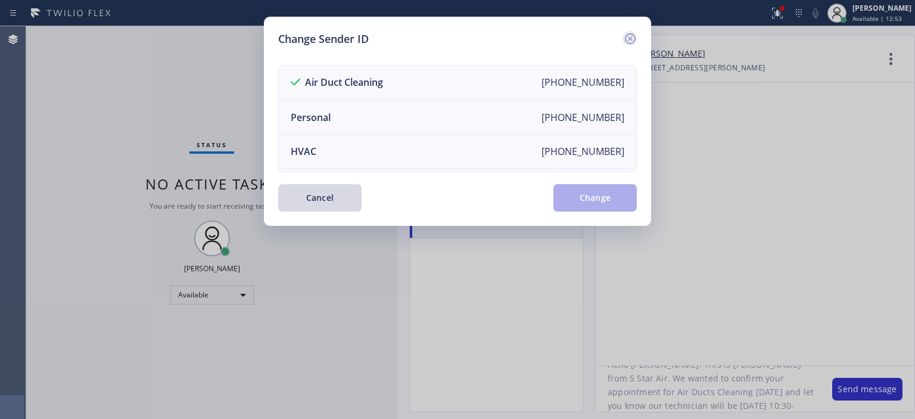
click at [630, 40] on icon at bounding box center [630, 39] width 14 height 14
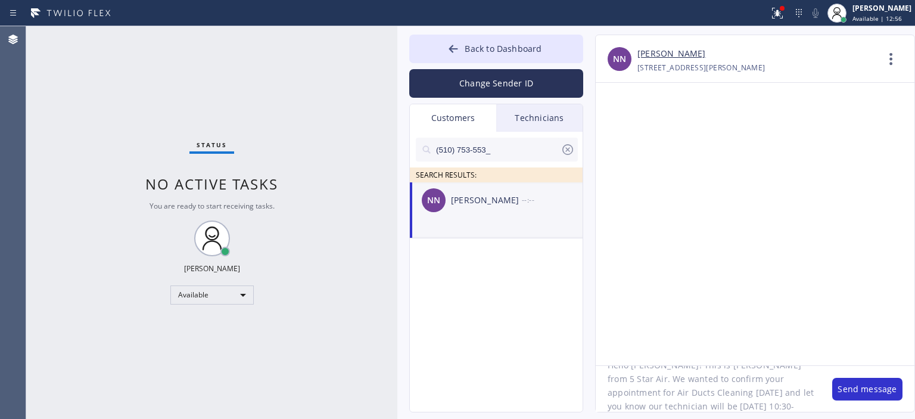
scroll to position [24, 0]
click at [689, 387] on textarea "Hello [PERSON_NAME]! This is [PERSON_NAME] from 5 Star Air. We wanted to confir…" at bounding box center [707, 389] width 224 height 46
click at [880, 388] on button "Send message" at bounding box center [867, 388] width 70 height 23
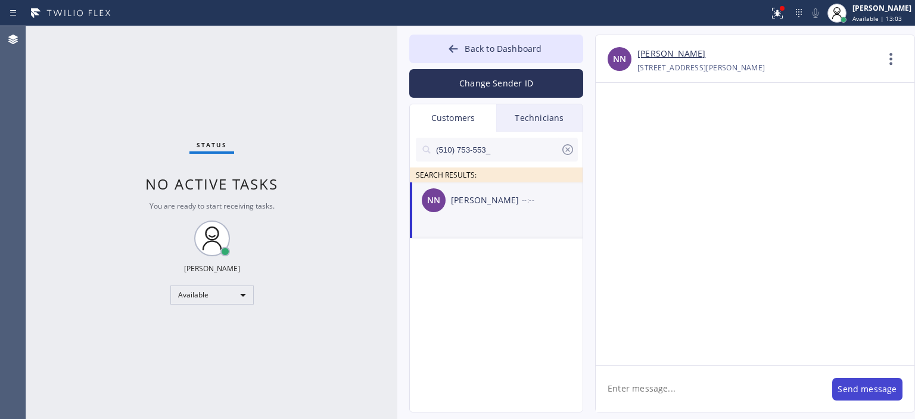
scroll to position [0, 0]
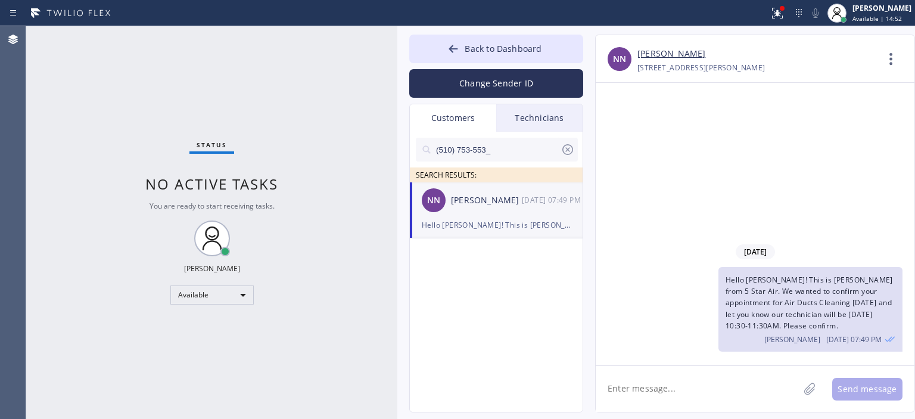
click at [65, 228] on div "Status No active tasks You are ready to start receiving tasks. [PERSON_NAME] Av…" at bounding box center [211, 222] width 371 height 392
click at [60, 176] on div "Status No active tasks You are ready to start receiving tasks. [PERSON_NAME] Av…" at bounding box center [211, 222] width 371 height 392
click at [566, 154] on icon at bounding box center [567, 149] width 11 height 11
click at [526, 84] on button "Change Sender ID" at bounding box center [496, 83] width 174 height 29
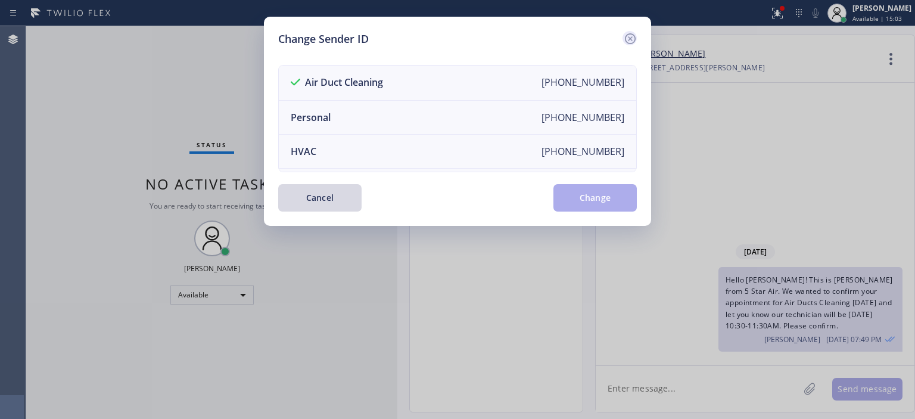
click at [633, 43] on icon at bounding box center [630, 39] width 14 height 14
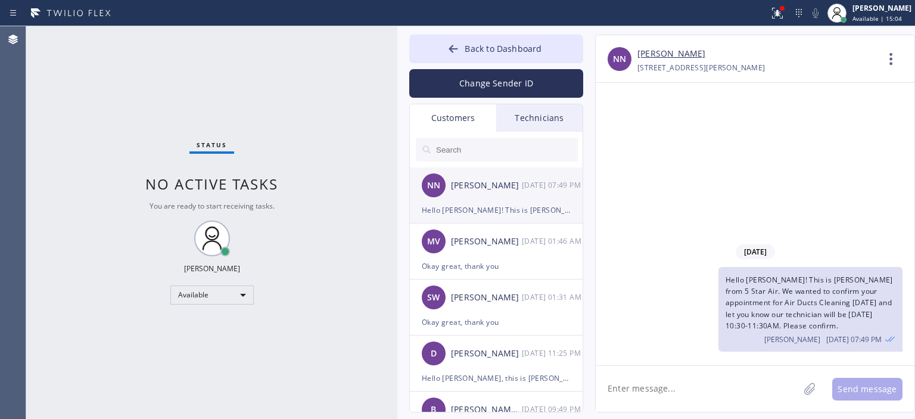
click at [522, 191] on div "[DATE] 07:49 PM" at bounding box center [553, 185] width 62 height 14
click at [438, 53] on button "Back to Dashboard" at bounding box center [496, 49] width 174 height 29
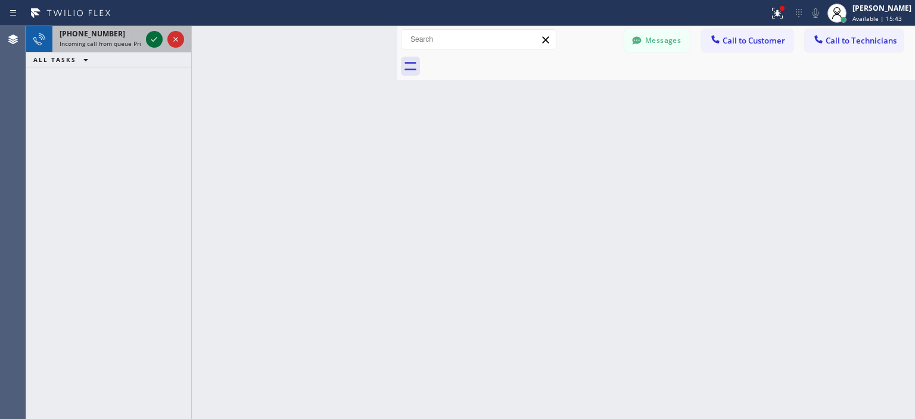
click at [155, 35] on icon at bounding box center [154, 39] width 14 height 14
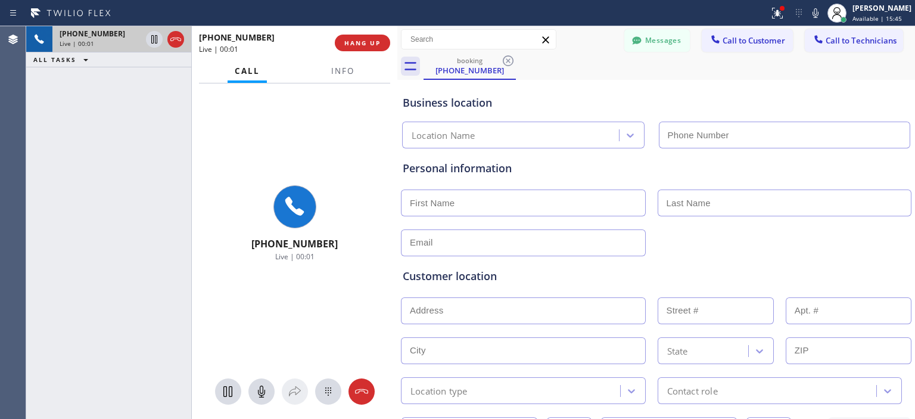
type input "[PHONE_NUMBER]"
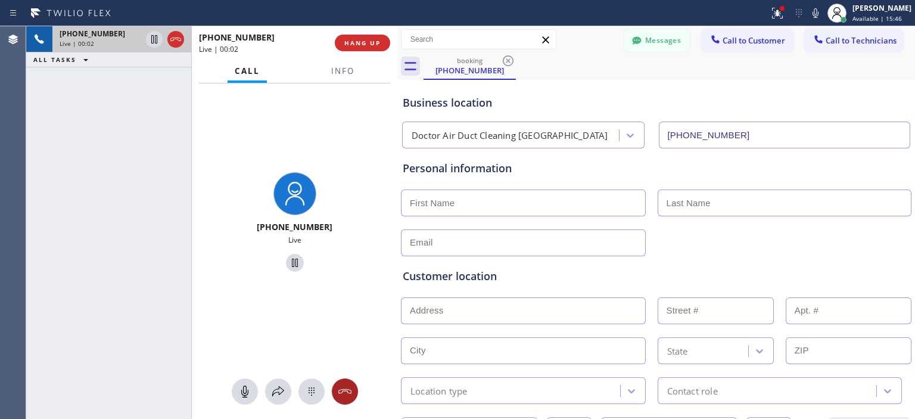
click at [348, 389] on icon at bounding box center [344, 391] width 13 height 5
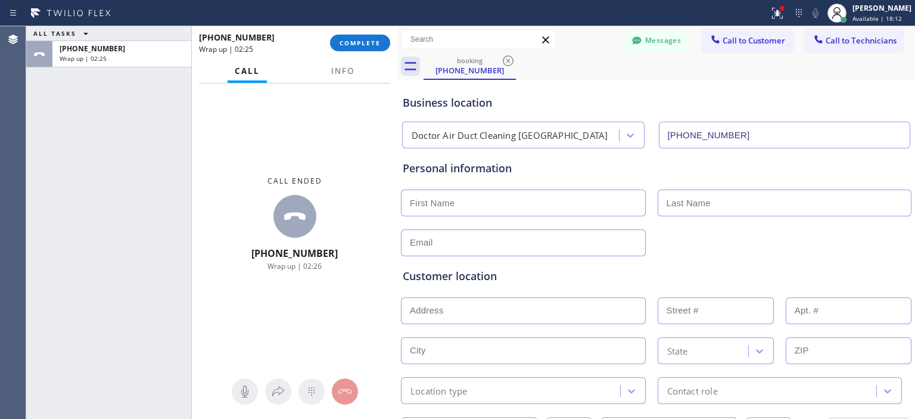
click at [887, 247] on div at bounding box center [655, 241] width 513 height 29
click at [377, 45] on span "COMPLETE" at bounding box center [359, 43] width 41 height 8
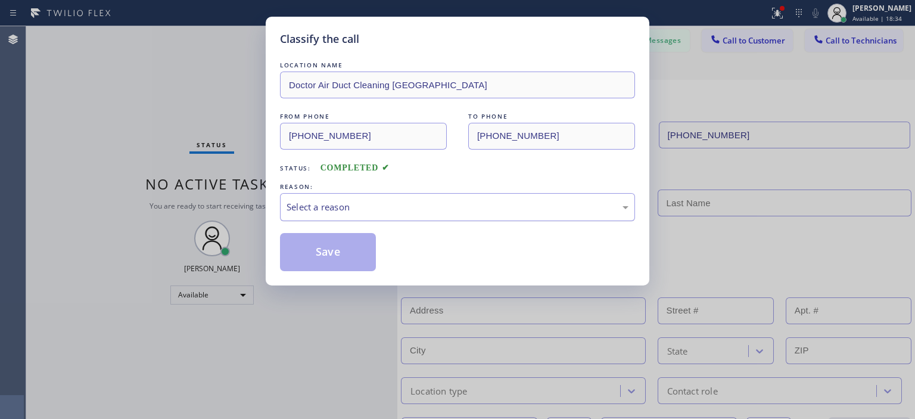
click at [382, 203] on div "Select a reason" at bounding box center [457, 207] width 342 height 14
click at [346, 250] on button "Save" at bounding box center [328, 252] width 96 height 38
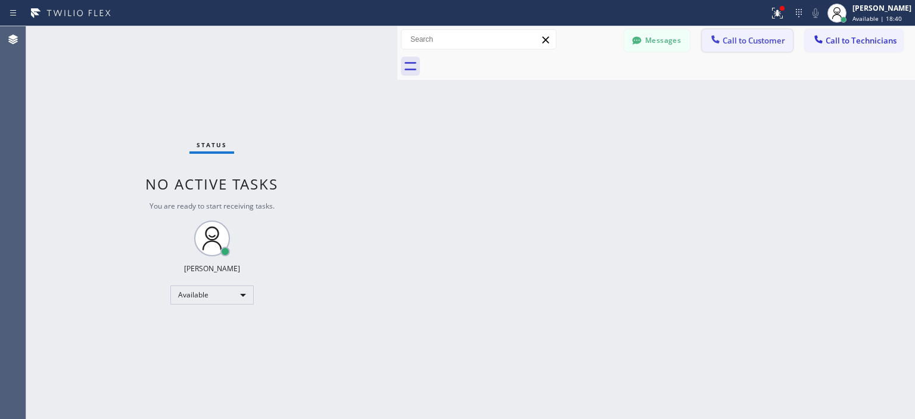
click at [779, 46] on button "Call to Customer" at bounding box center [746, 40] width 91 height 23
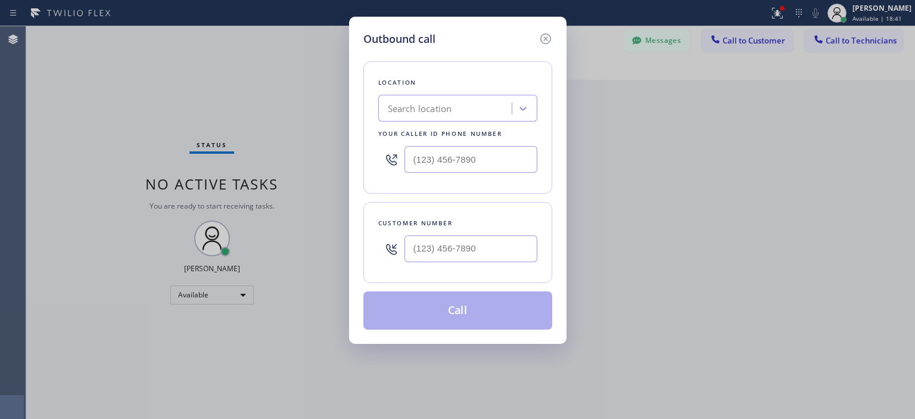
click at [426, 110] on div "Search location" at bounding box center [420, 109] width 64 height 14
type input "home allian"
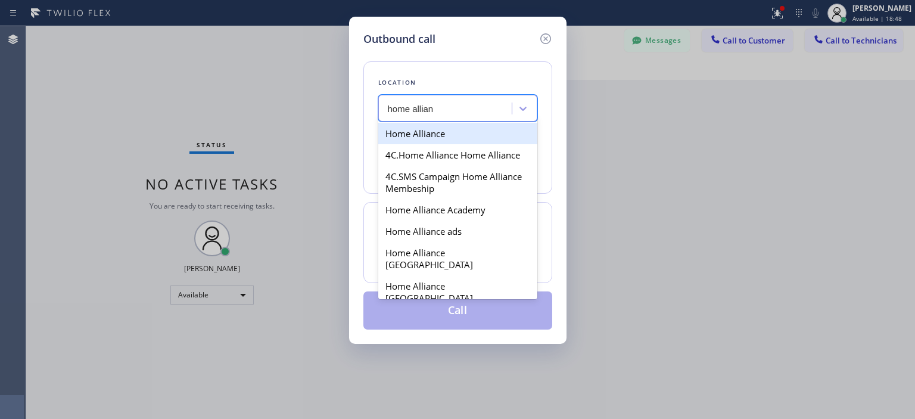
click at [449, 130] on div "Home Alliance" at bounding box center [457, 133] width 159 height 21
type input "[PHONE_NUMBER]"
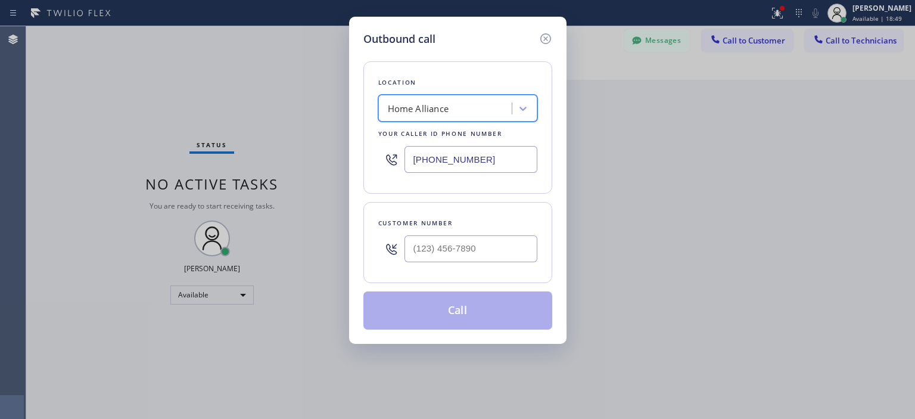
type input "(___) ___-____"
click at [452, 249] on input "(___) ___-____" at bounding box center [470, 248] width 133 height 27
type input "(___) ___-____"
click at [546, 36] on icon at bounding box center [545, 39] width 14 height 14
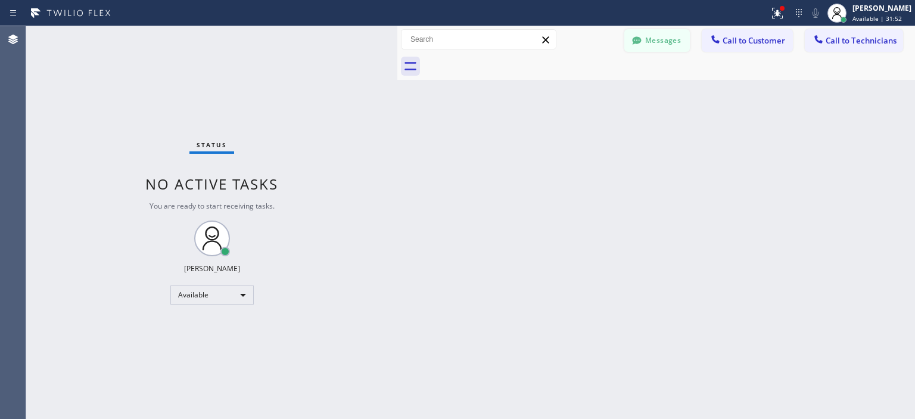
click at [655, 42] on button "Messages" at bounding box center [656, 40] width 65 height 23
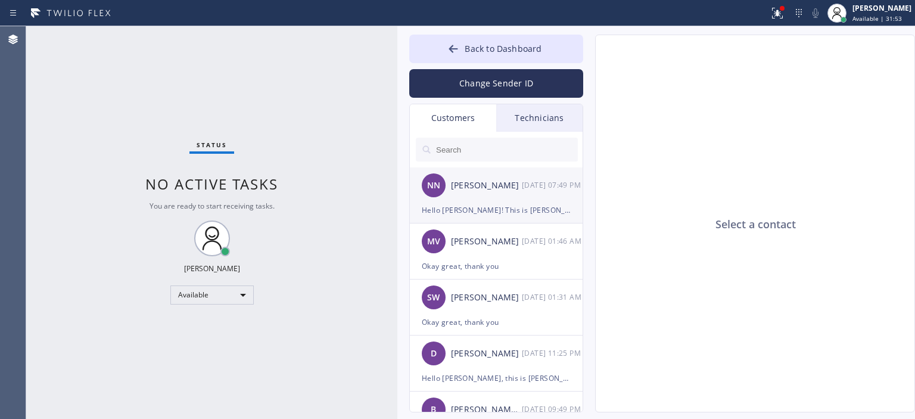
click at [509, 199] on div "NN [PERSON_NAME] [DATE] 07:49 PM" at bounding box center [497, 185] width 174 height 36
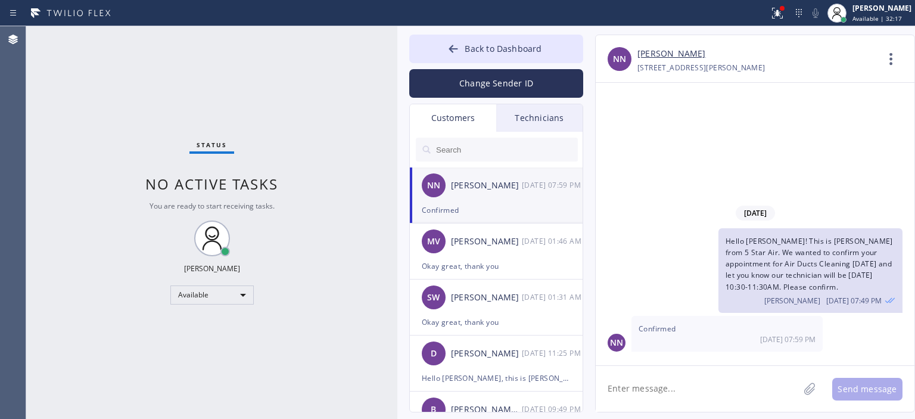
click at [31, 126] on div "Status No active tasks You are ready to start receiving tasks. [PERSON_NAME] Av…" at bounding box center [211, 222] width 371 height 392
click at [657, 396] on textarea at bounding box center [696, 389] width 203 height 46
type textarea "щ"
type textarea "okay great, thank you"
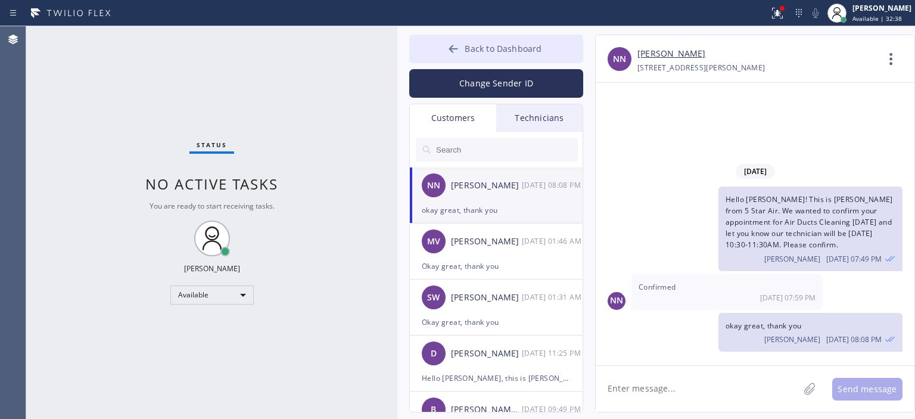
click at [452, 54] on icon at bounding box center [453, 49] width 12 height 12
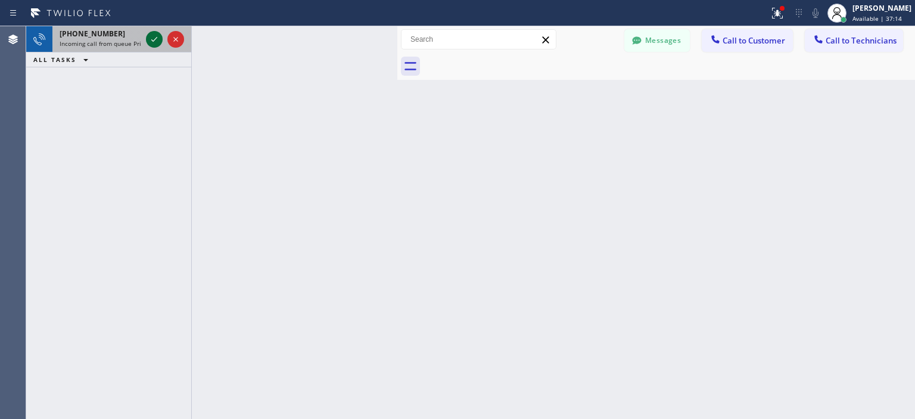
click at [150, 39] on icon at bounding box center [154, 39] width 14 height 14
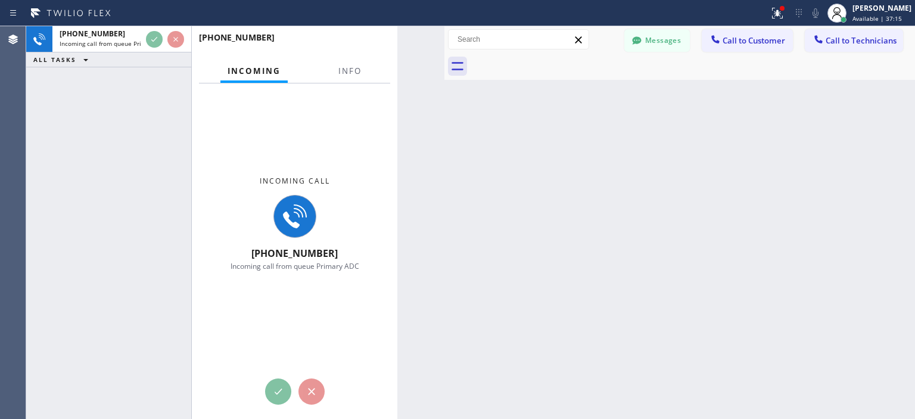
drag, startPoint x: 439, startPoint y: 51, endPoint x: 445, endPoint y: 52, distance: 6.7
click at [444, 52] on div at bounding box center [444, 222] width 0 height 392
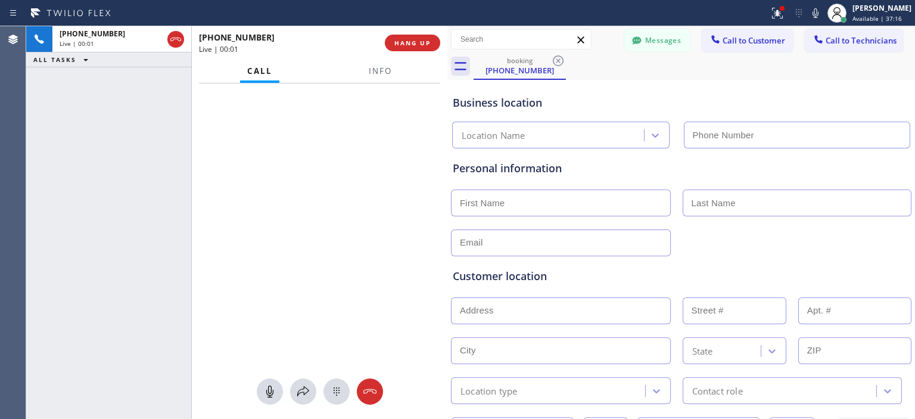
type input "[PHONE_NUMBER]"
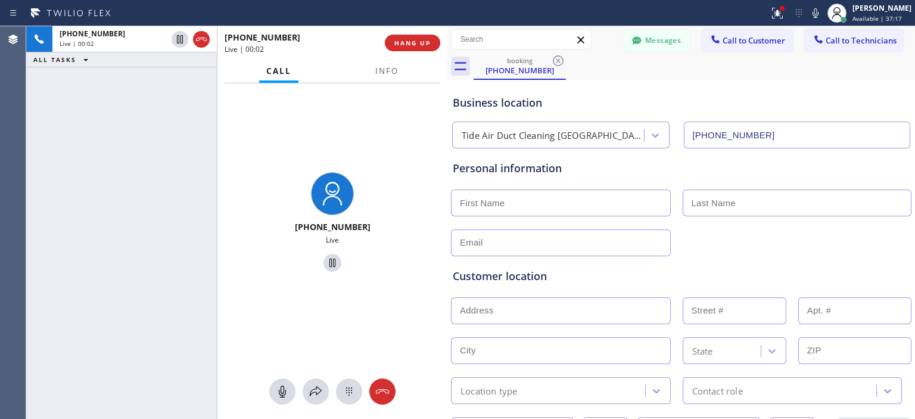
drag, startPoint x: 191, startPoint y: 54, endPoint x: 217, endPoint y: 60, distance: 26.4
click at [217, 60] on div at bounding box center [217, 222] width 1 height 392
click at [383, 388] on icon at bounding box center [382, 391] width 14 height 14
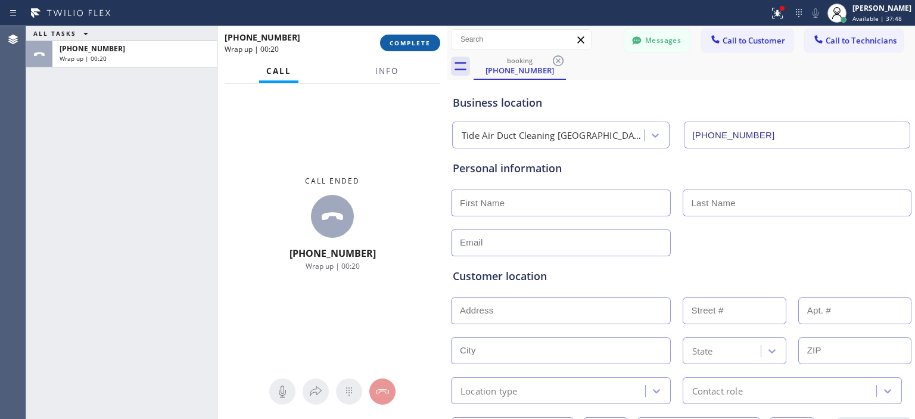
click at [426, 40] on span "COMPLETE" at bounding box center [409, 43] width 41 height 8
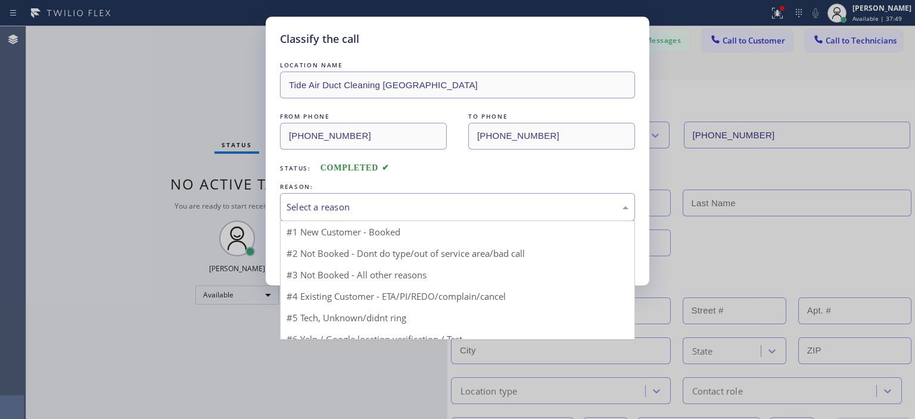
click at [410, 209] on div "Select a reason" at bounding box center [457, 207] width 342 height 14
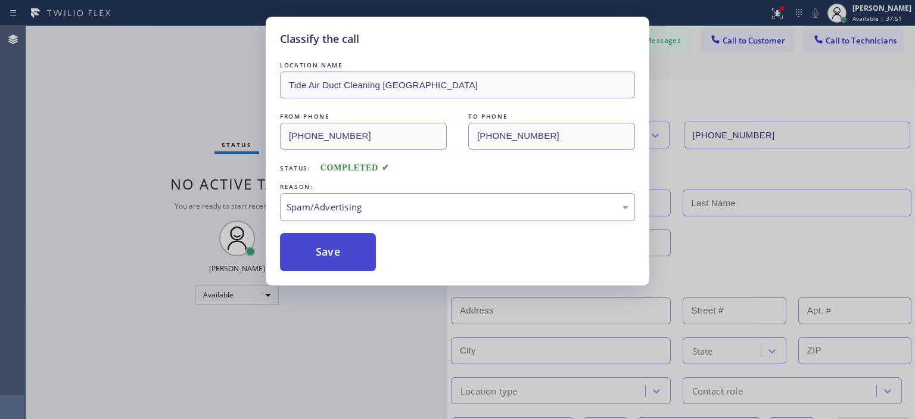
click at [348, 264] on button "Save" at bounding box center [328, 252] width 96 height 38
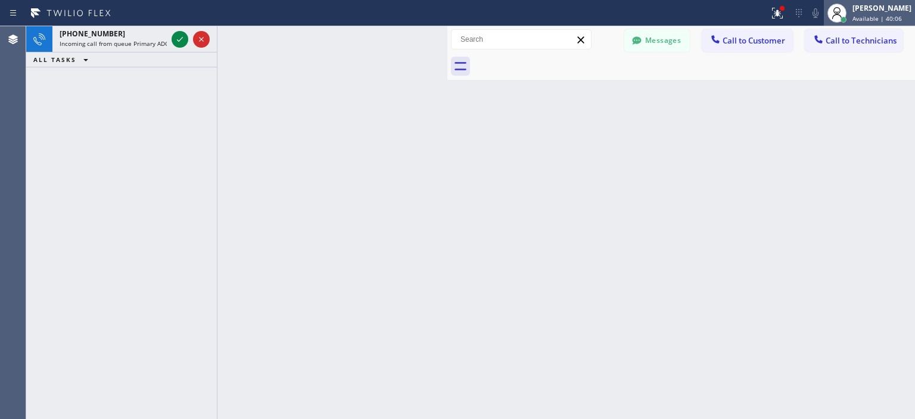
click at [875, 16] on span "Available | 40:06" at bounding box center [876, 18] width 49 height 8
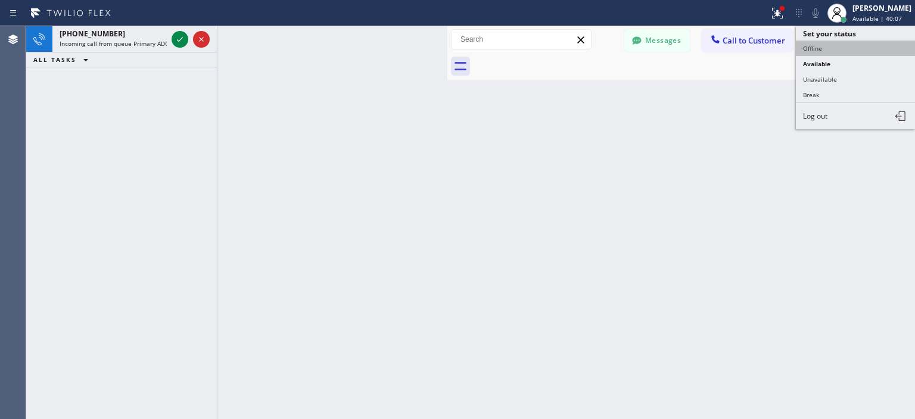
click at [825, 52] on button "Offline" at bounding box center [854, 47] width 119 height 15
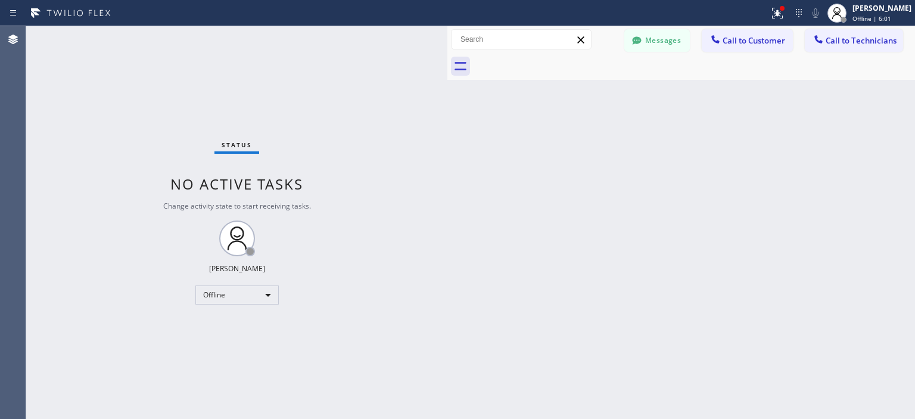
click at [60, 151] on div "Status No active tasks Change activity state to start receiving tasks. [PERSON_…" at bounding box center [236, 222] width 421 height 392
click at [59, 151] on div "Status No active tasks Change activity state to start receiving tasks. [PERSON_…" at bounding box center [236, 222] width 421 height 392
